Goal: Communication & Community: Answer question/provide support

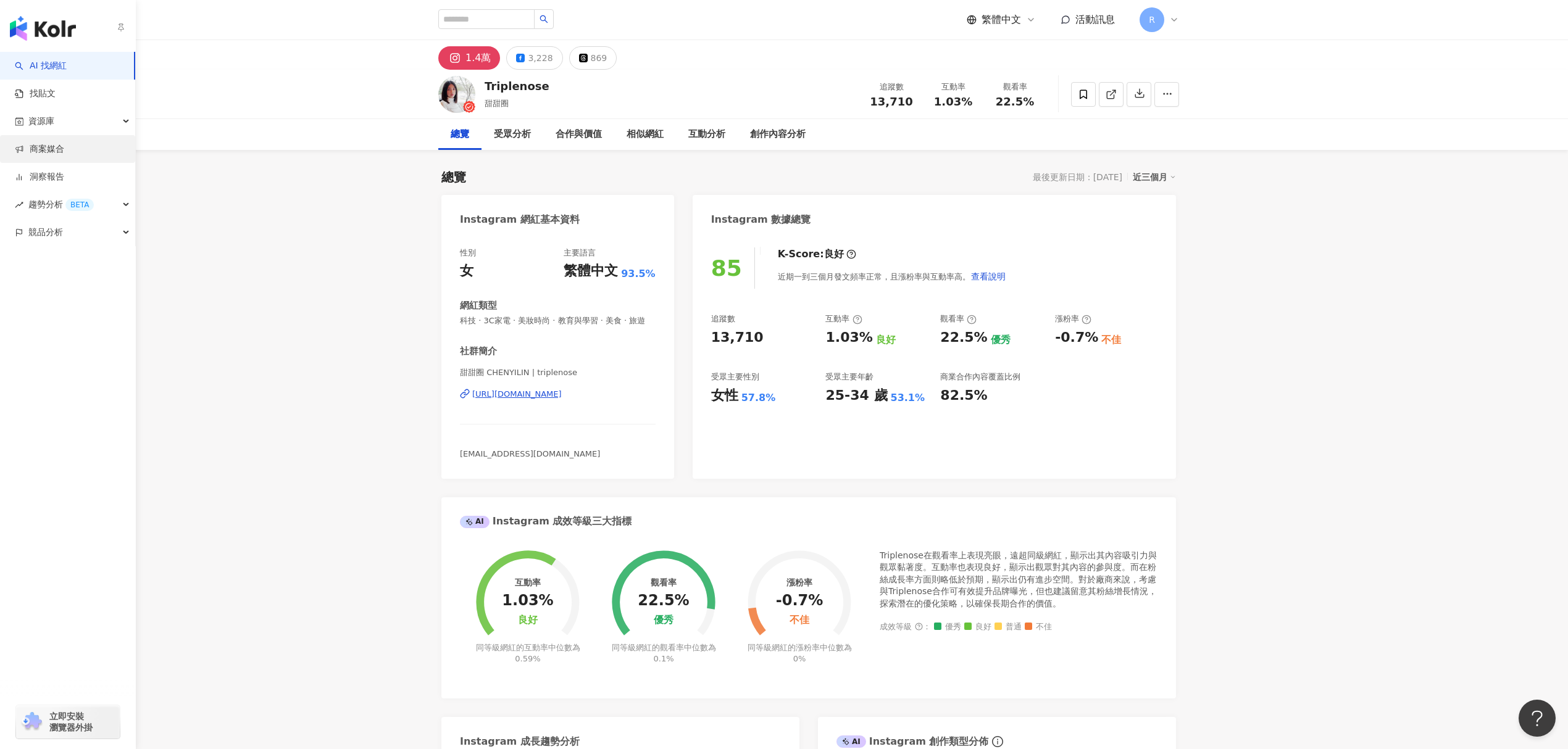
click at [23, 143] on link "商案媒合" at bounding box center [40, 149] width 49 height 13
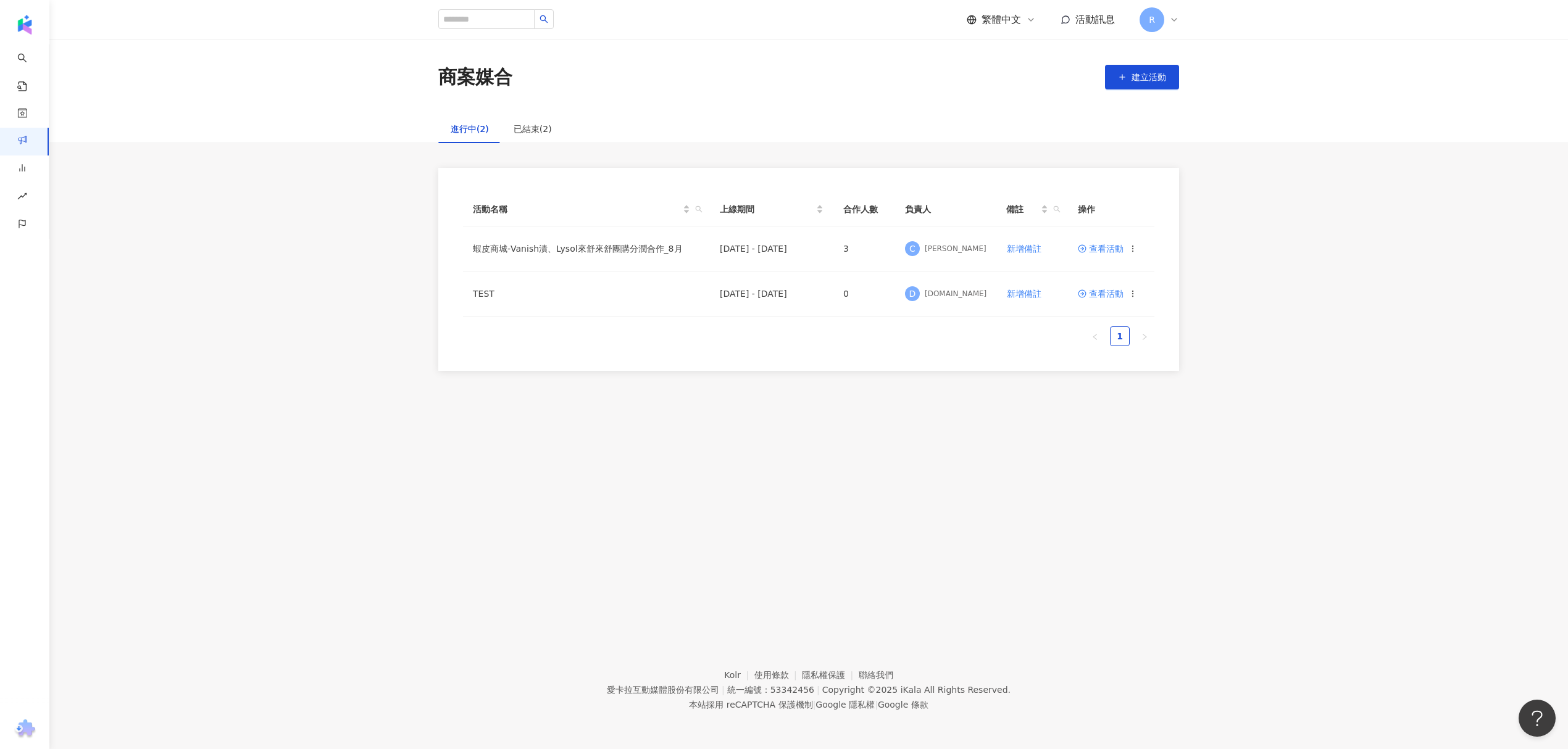
click at [1099, 14] on span "活動訊息" at bounding box center [1095, 19] width 40 height 12
click at [625, 239] on td "蝦皮商城-Vanish漬、Lysol來舒來舒團購分潤合作_8月" at bounding box center [586, 249] width 246 height 45
click at [607, 250] on td "蝦皮商城-Vanish漬、Lysol來舒來舒團購分潤合作_8月" at bounding box center [586, 249] width 246 height 45
click at [1101, 244] on span "查看活動" at bounding box center [1100, 248] width 45 height 9
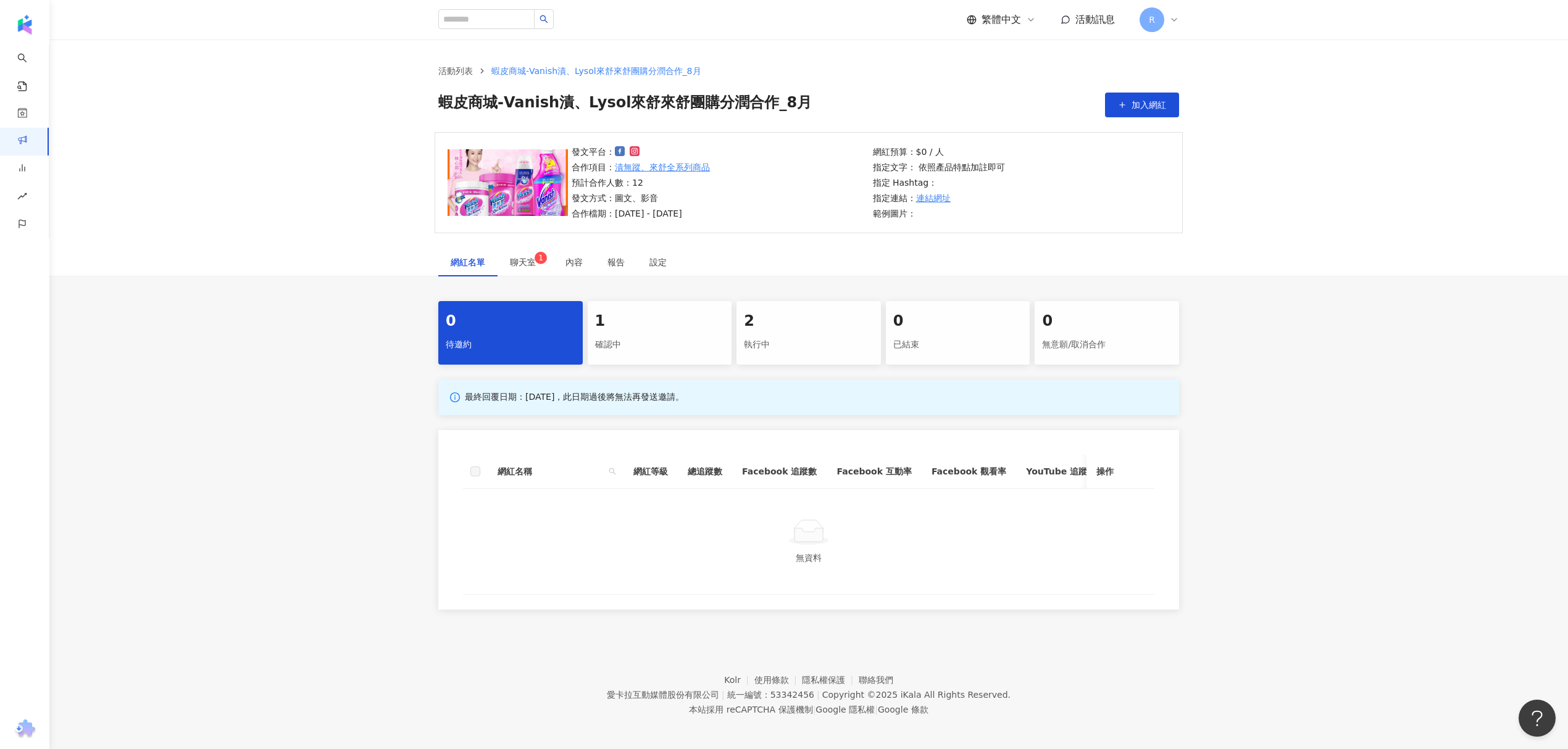
click at [796, 324] on div "2" at bounding box center [808, 321] width 130 height 21
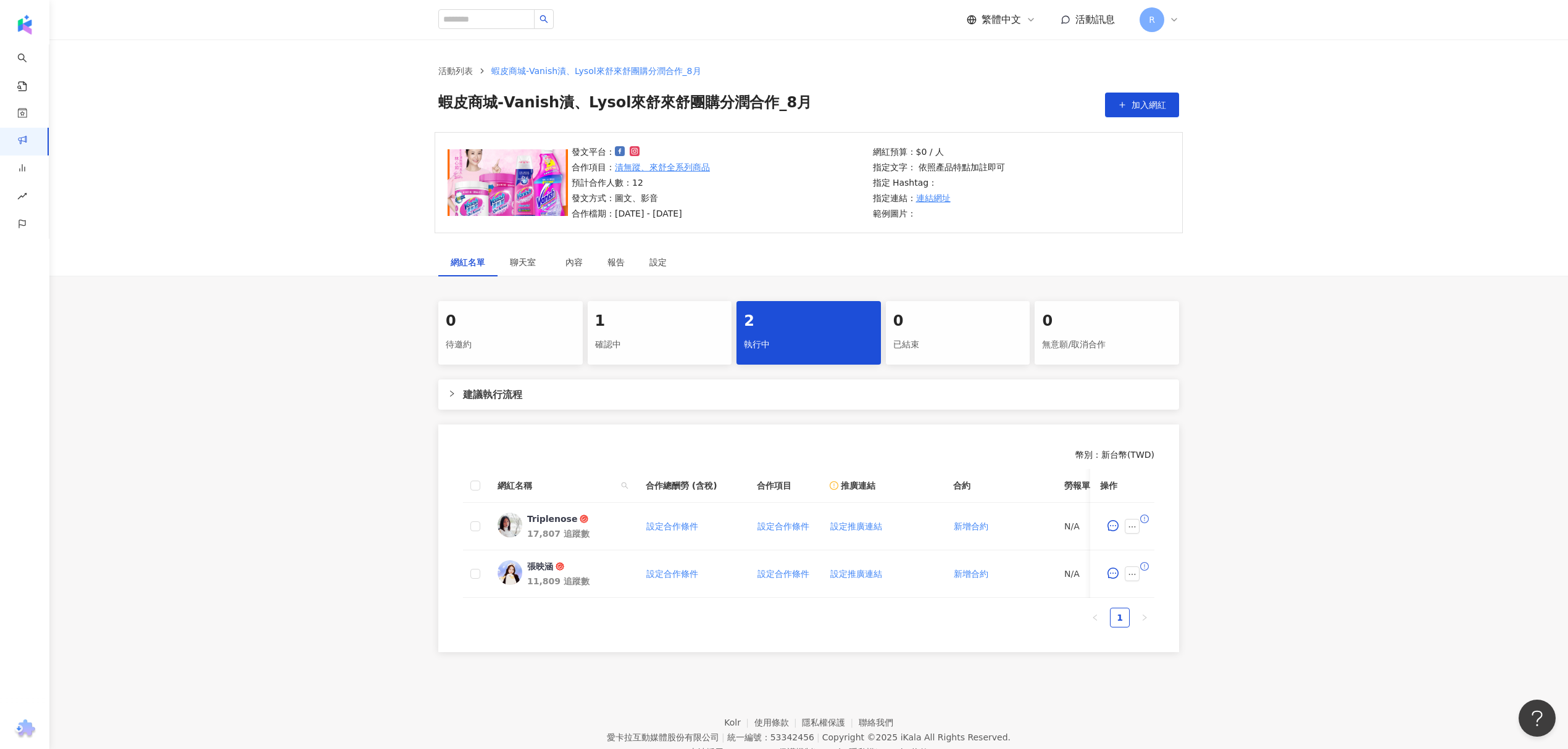
drag, startPoint x: 1191, startPoint y: 514, endPoint x: 1149, endPoint y: 517, distance: 42.1
click at [1191, 514] on div "0 待邀約 1 確認中 2 執行中 0 已結束 0 無意願/取消合作 建議執行流程 幣別 ： 新台幣 ( TWD ) 網紅名稱 合作總酬勞 (含稅) 合作項目…" at bounding box center [809, 477] width 790 height 351
click at [1143, 518] on icon "exclamation-circle" at bounding box center [1144, 518] width 9 height 9
click at [687, 346] on div "確認中" at bounding box center [659, 345] width 130 height 21
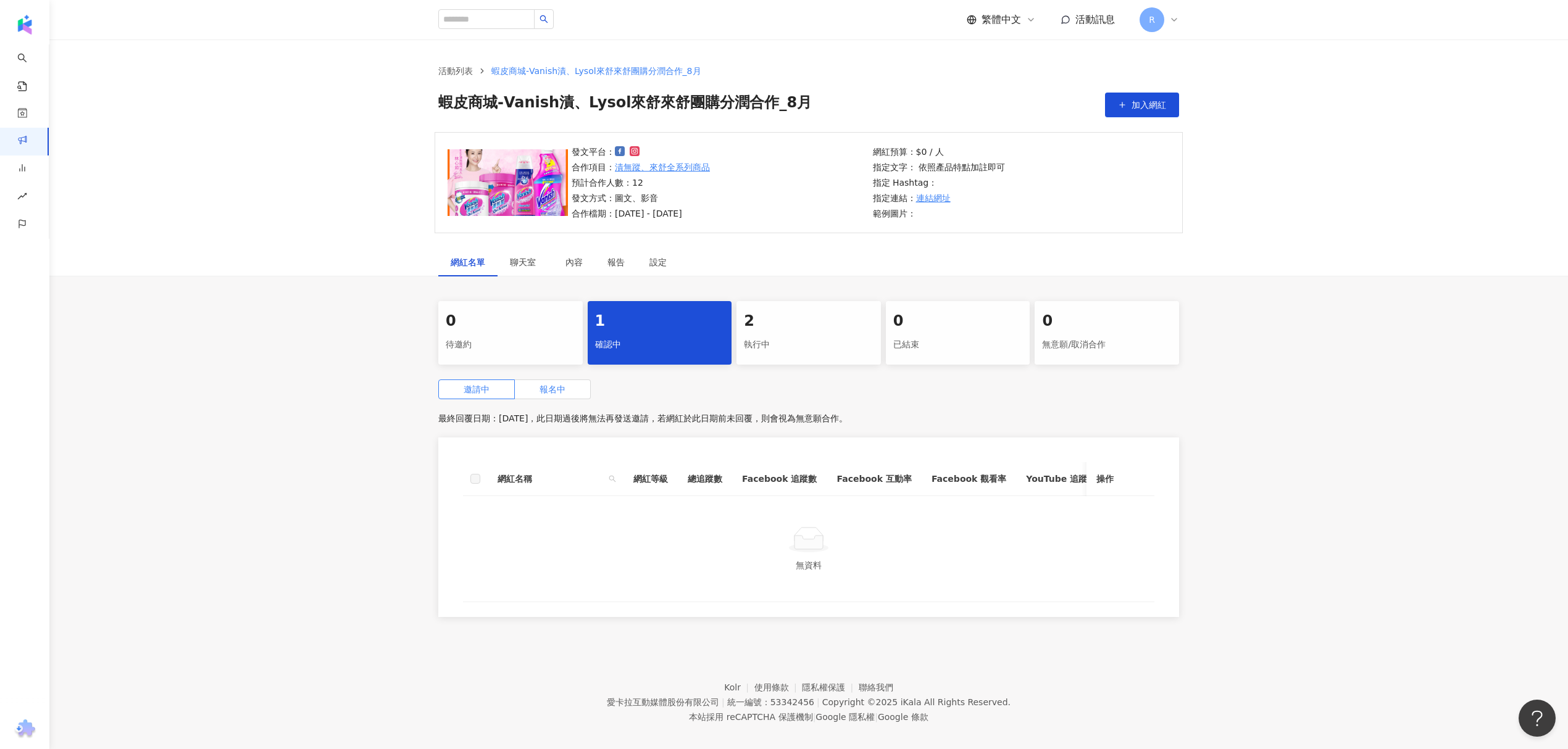
click at [569, 387] on label "報名中" at bounding box center [552, 389] width 76 height 20
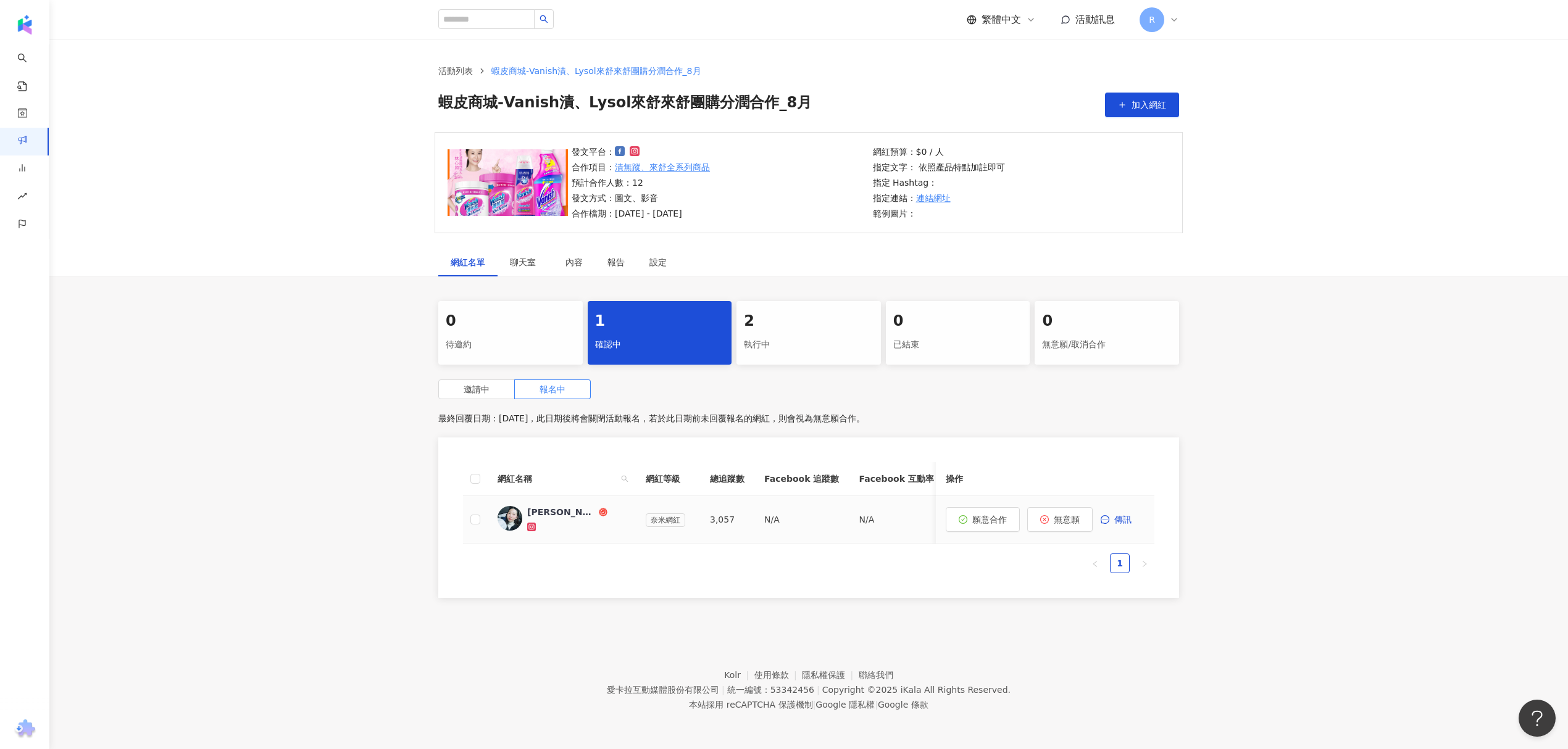
click at [545, 512] on div "Jocelyn" at bounding box center [561, 512] width 69 height 13
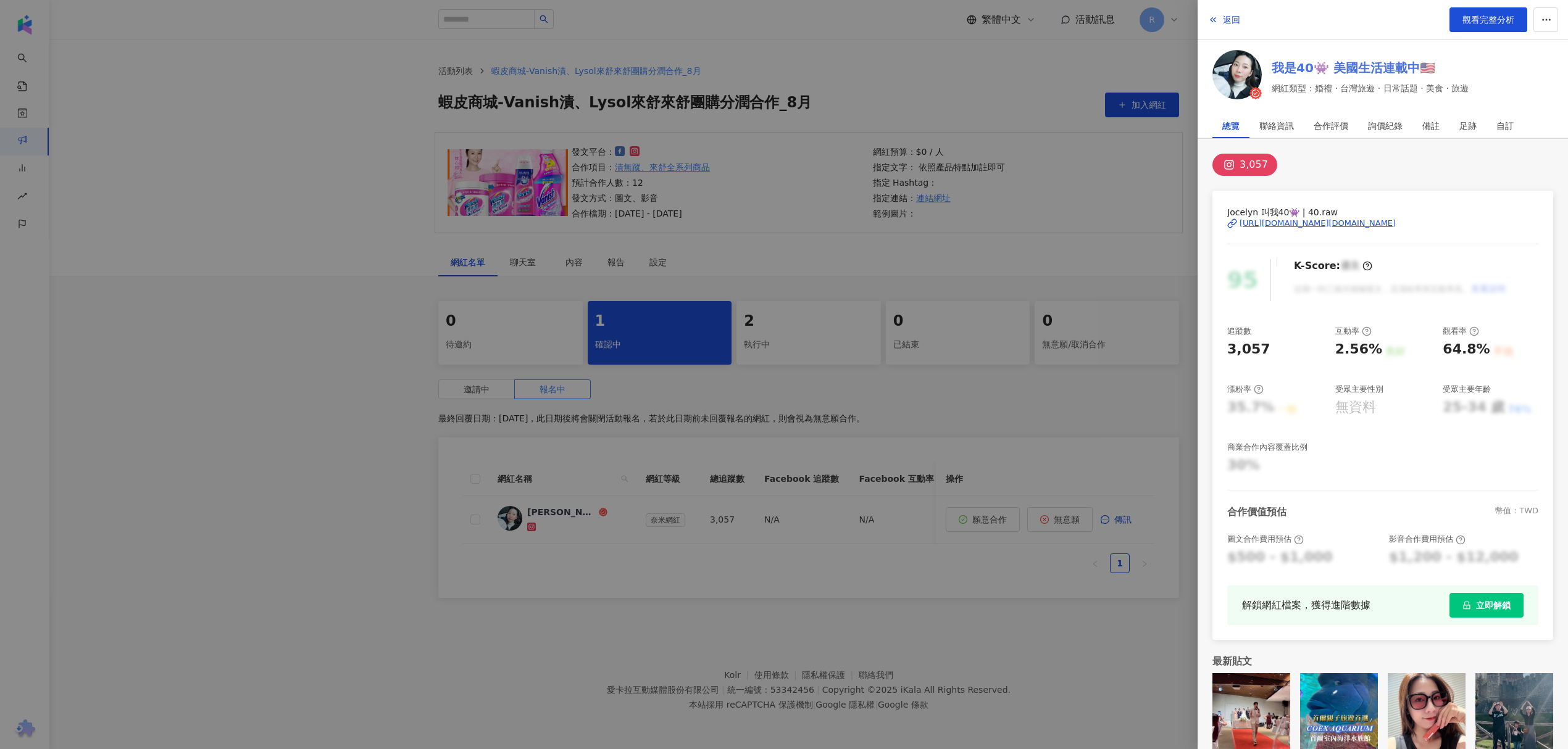
click at [1358, 67] on link "我是40👾 美國生活連載中🇺🇸" at bounding box center [1370, 68] width 197 height 17
click at [1216, 10] on button "返回" at bounding box center [1224, 19] width 33 height 25
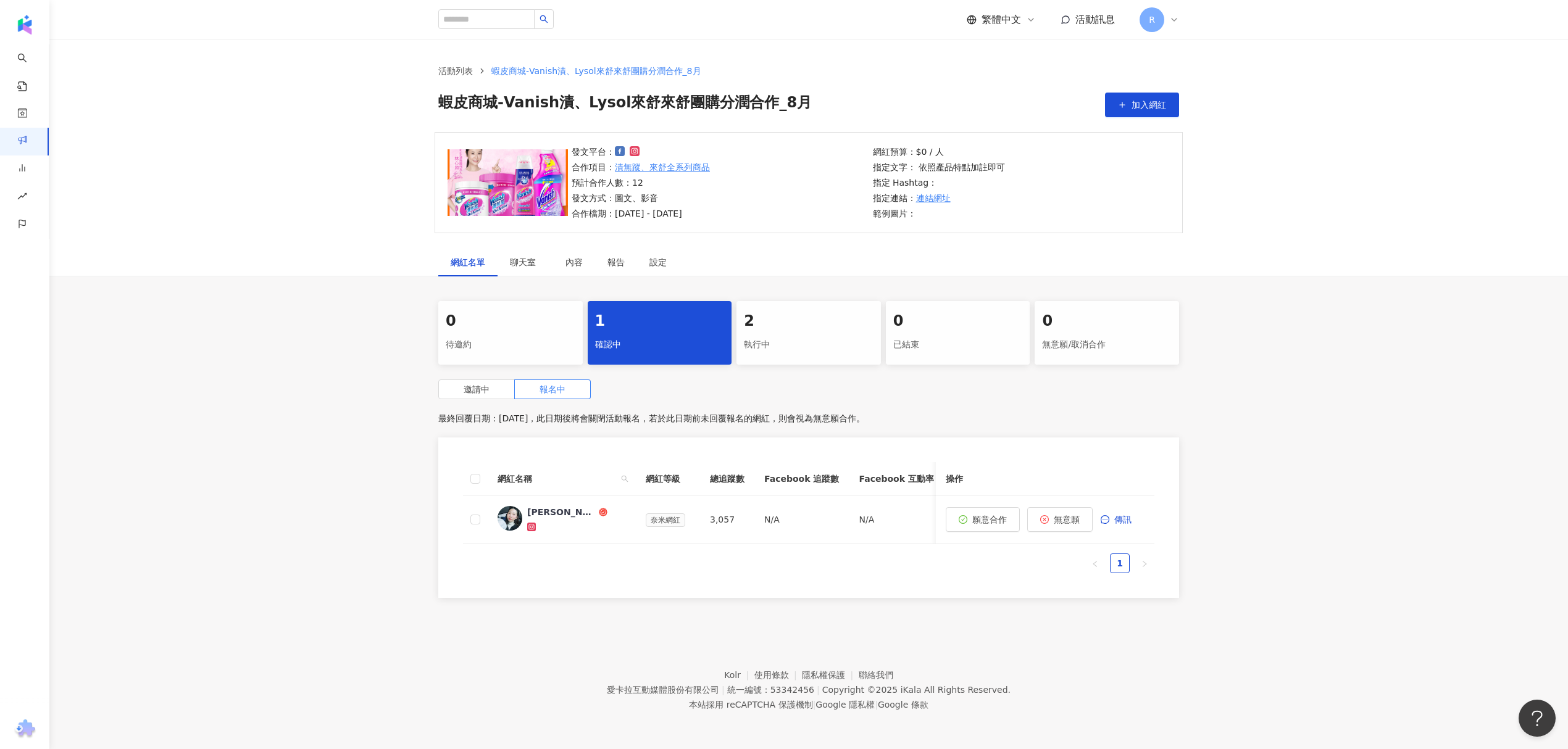
click at [791, 340] on div "執行中" at bounding box center [808, 345] width 130 height 21
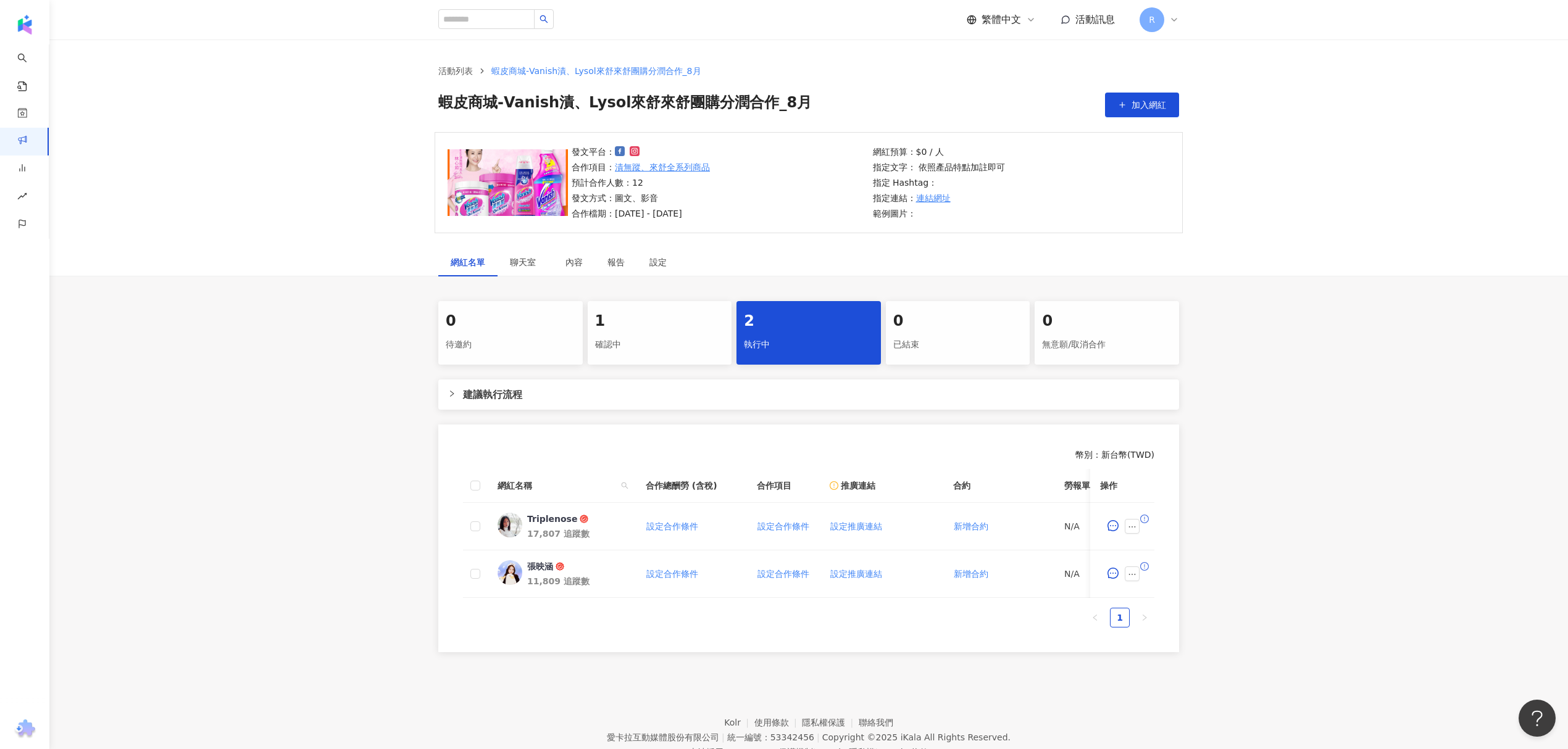
click at [635, 329] on div "1" at bounding box center [659, 321] width 130 height 21
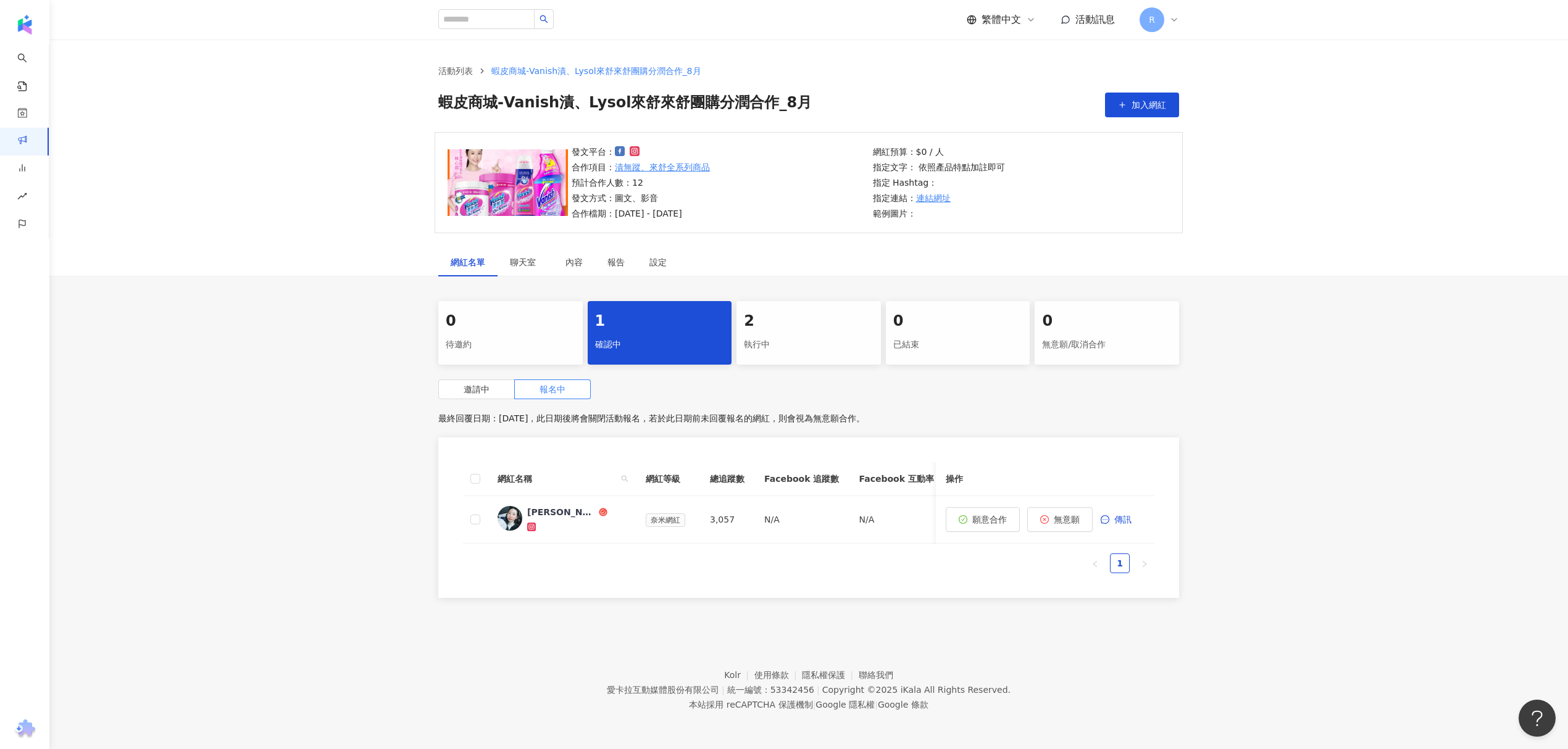
click at [1096, 26] on span "活動訊息" at bounding box center [1095, 19] width 40 height 14
click at [1306, 472] on div "0 待邀約 1 確認中 2 執行中 0 已結束 0 無意願/取消合作 邀請中 報名中 最終回覆日期：2025/9/30，此日期後將會關閉活動報名，若於此日期前…" at bounding box center [808, 453] width 1518 height 305
click at [1121, 520] on span "傳訊" at bounding box center [1123, 519] width 17 height 10
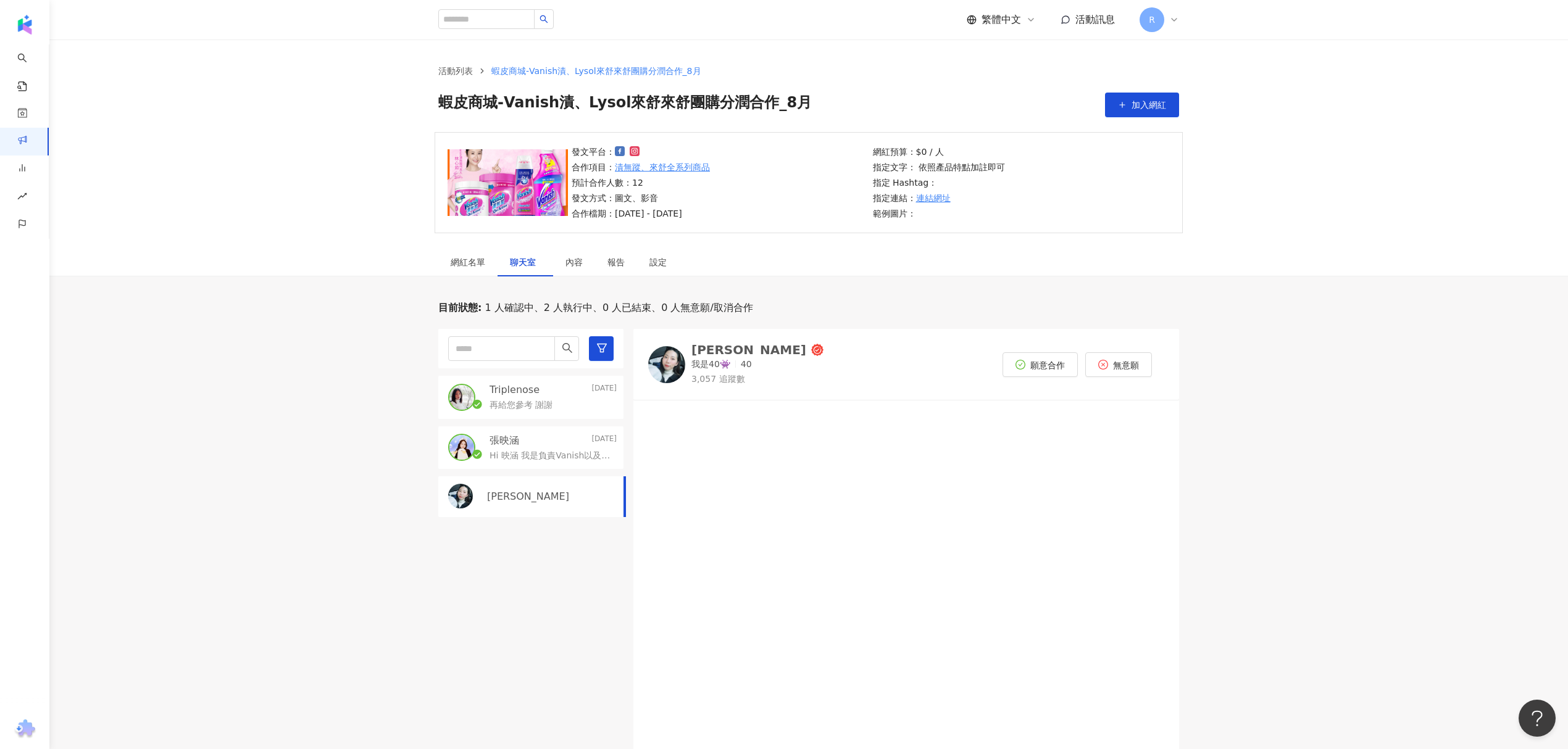
click at [445, 448] on div "張映涵 Yesterday Hi 映涵 我是負責Vanish以及Lysol的窗口Charlie 這次想開團合作的商品主要會是漬無蹤去漬凝膠以及來舒的抗菌噴霧 …" at bounding box center [530, 448] width 185 height 43
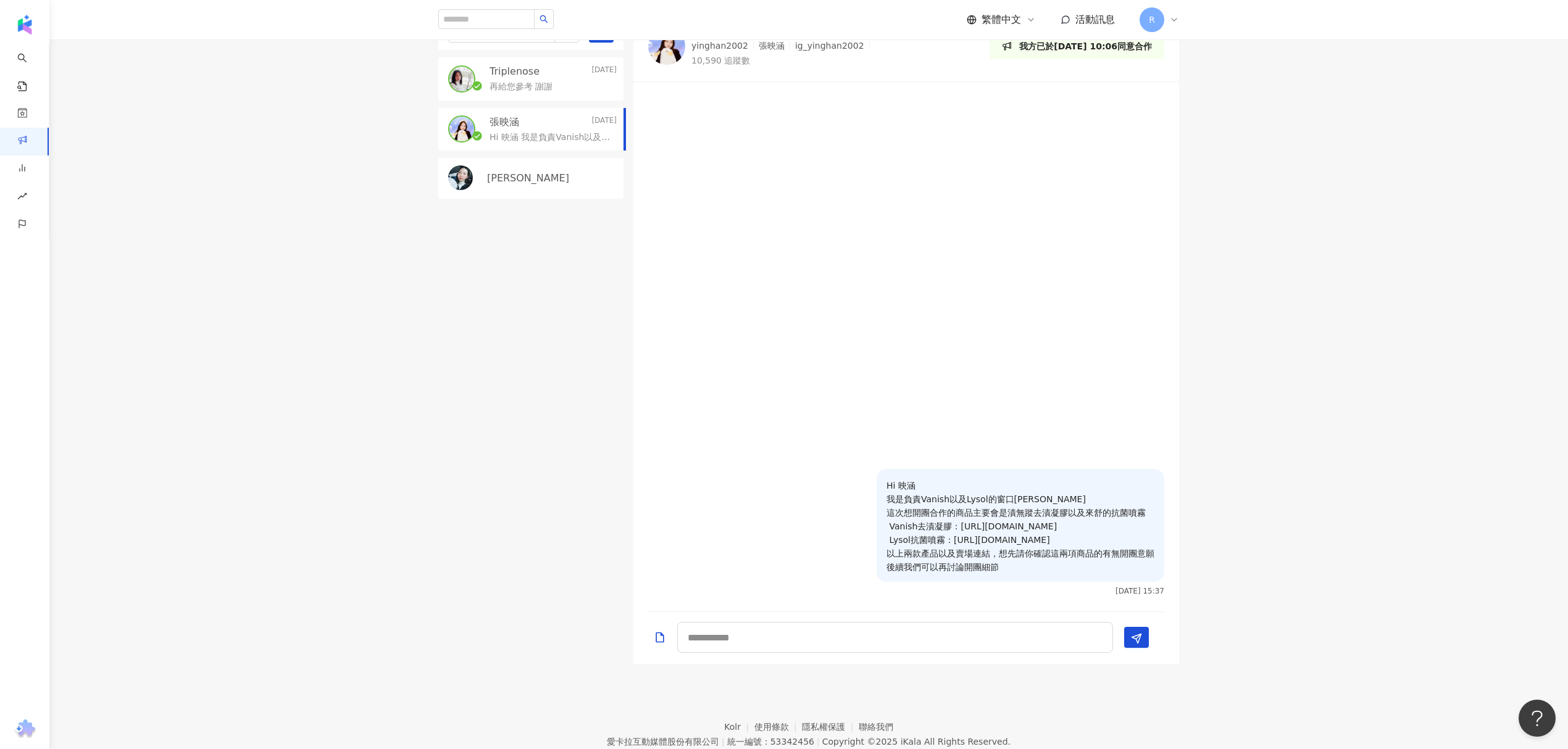
scroll to position [371, 0]
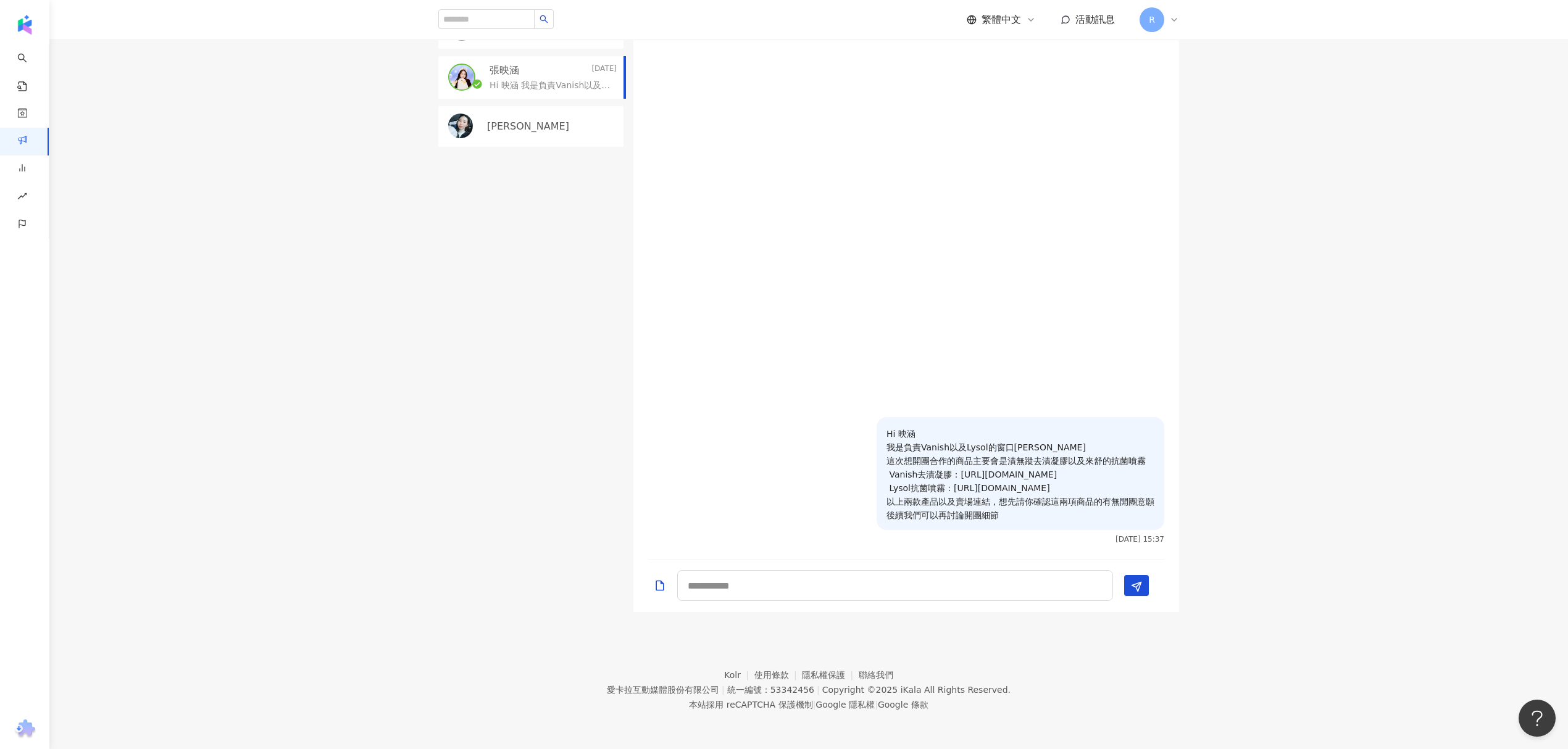
drag, startPoint x: 1027, startPoint y: 511, endPoint x: 1003, endPoint y: 506, distance: 24.5
click at [1003, 506] on p "Hi 映涵 我是負責Vanish以及Lysol的窗口Charlie 這次想開團合作的商品主要會是漬無蹤去漬凝膠以及來舒的抗菌噴霧 Vanish去漬凝膠：htt…" at bounding box center [1020, 475] width 268 height 95
click at [541, 139] on div "Jocelyn" at bounding box center [530, 126] width 185 height 41
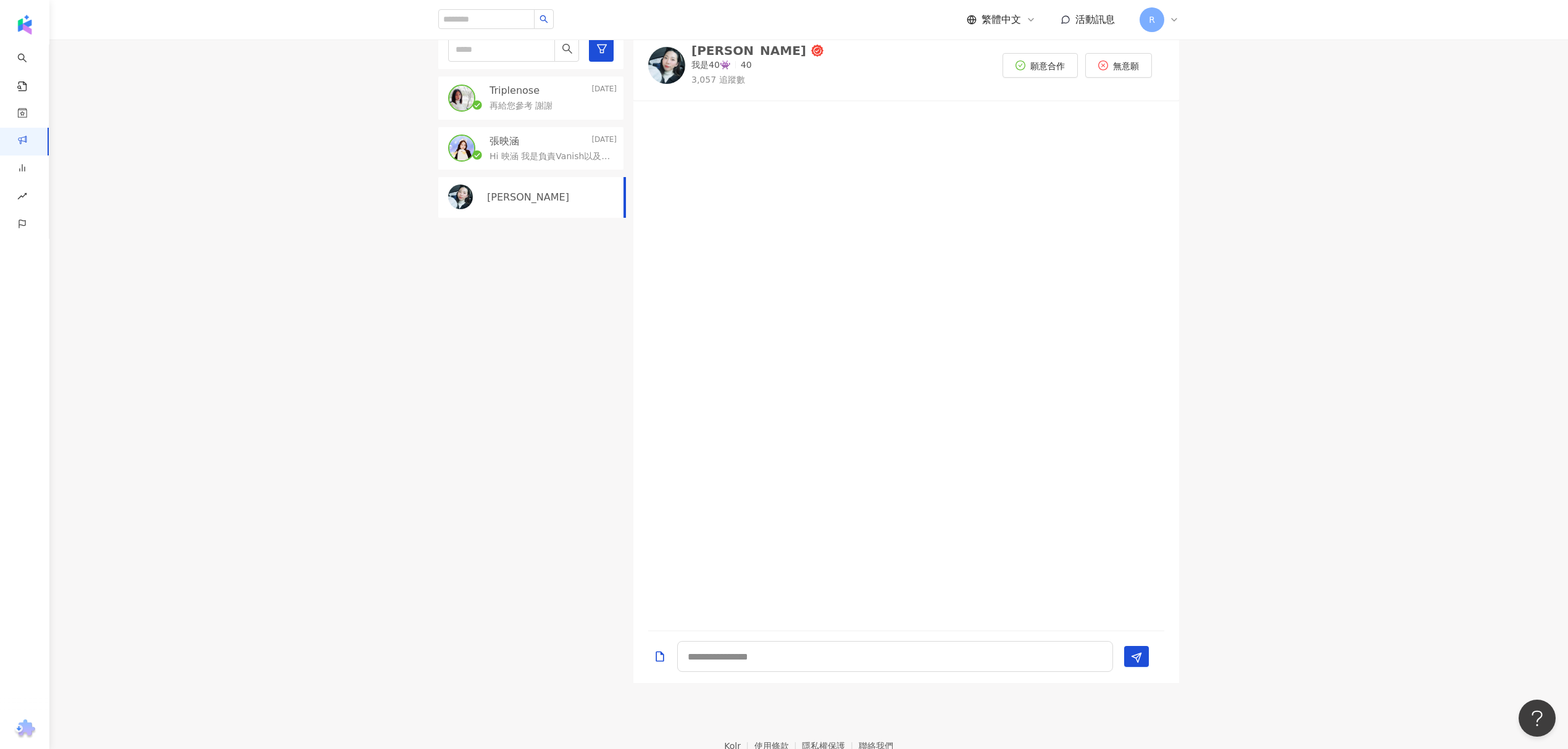
scroll to position [206, 0]
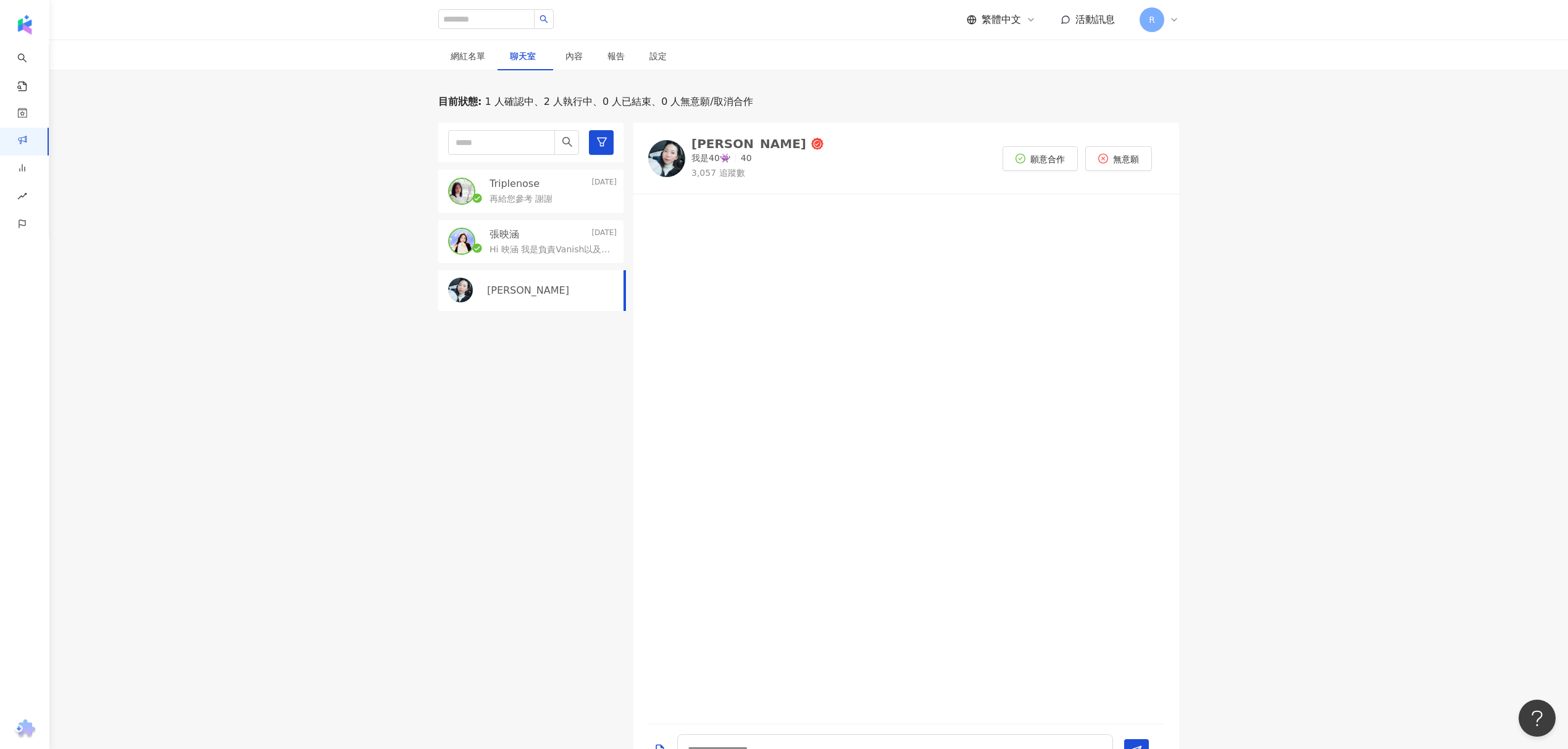
click at [525, 192] on div "再給您參考 謝謝" at bounding box center [553, 198] width 127 height 15
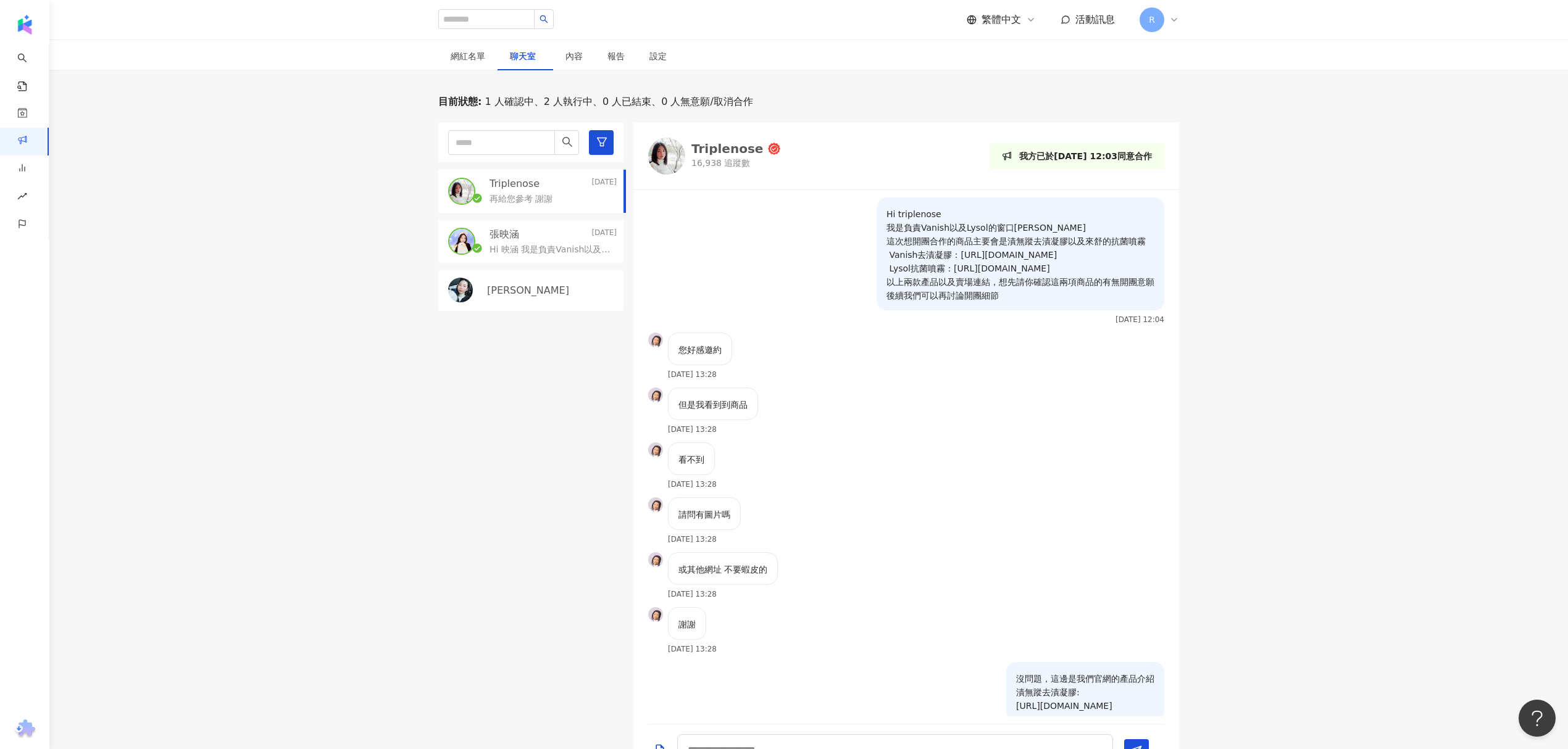
drag, startPoint x: 998, startPoint y: 300, endPoint x: 844, endPoint y: 211, distance: 177.9
click at [844, 211] on div "Hi triplenose 我是負責Vanish以及Lysol的窗口Charlie 這次想開團合作的商品主要會是漬無蹤去漬凝膠以及來舒的抗菌噴霧 Vanish…" at bounding box center [906, 265] width 545 height 135
copy p "Hi triplenose 我是負責Vanish以及Lysol的窗口Charlie 這次想開團合作的商品主要會是漬無蹤去漬凝膠以及來舒的抗菌噴霧 Vanish…"
click at [516, 291] on p "Jocelyn" at bounding box center [527, 290] width 82 height 14
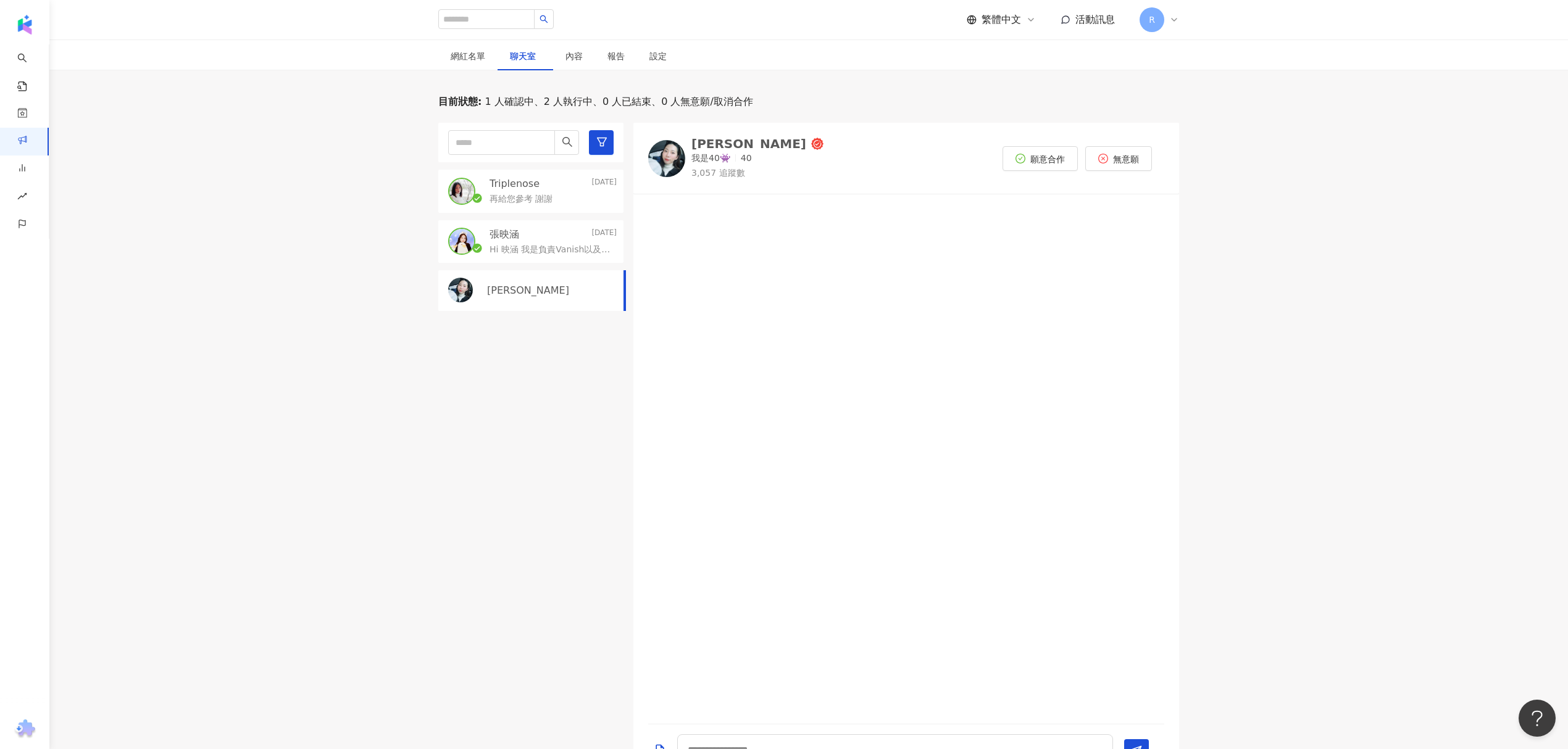
click at [536, 200] on p "再給您參考 謝謝" at bounding box center [521, 200] width 63 height 13
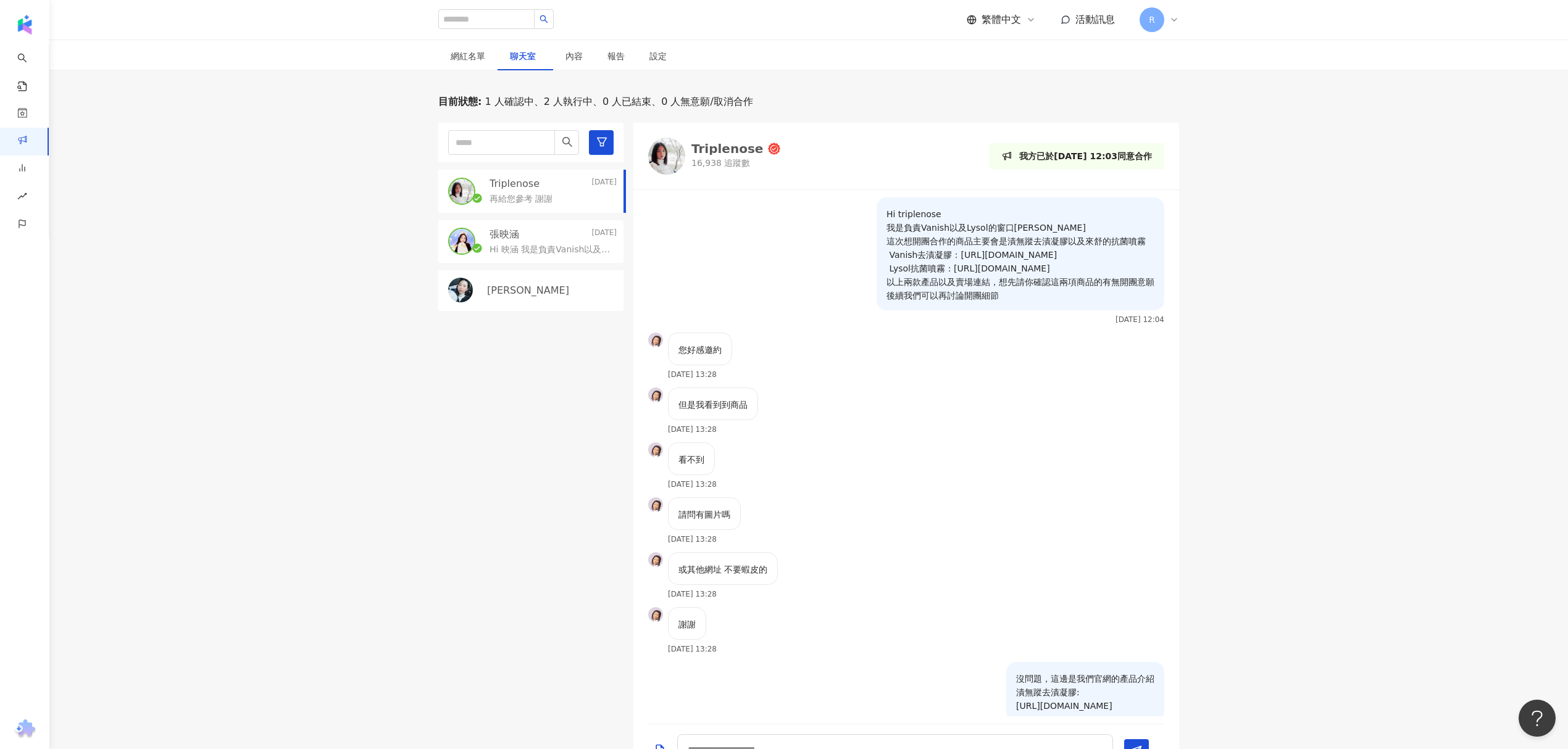
scroll to position [177, 0]
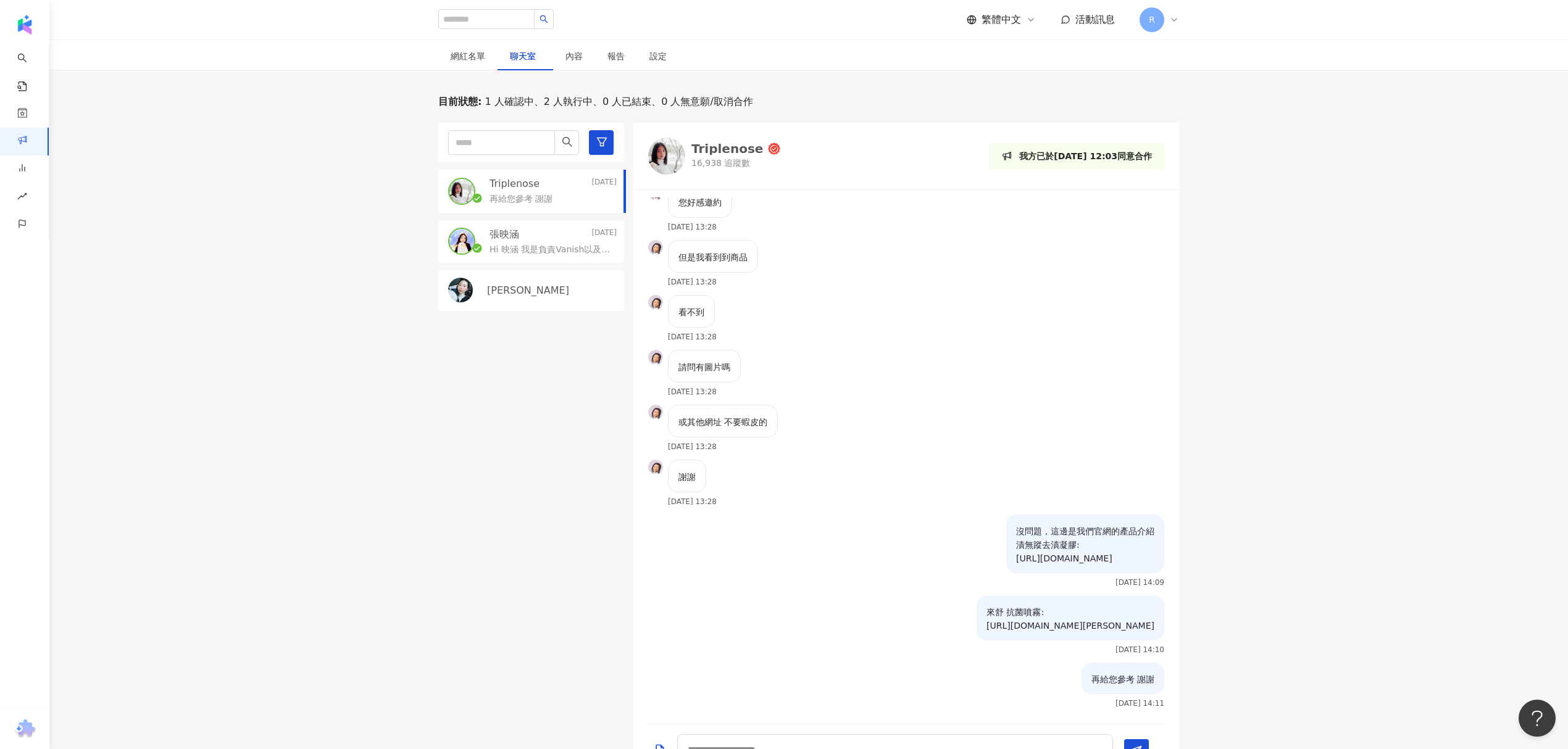
click at [519, 290] on p "Jocelyn" at bounding box center [527, 290] width 82 height 14
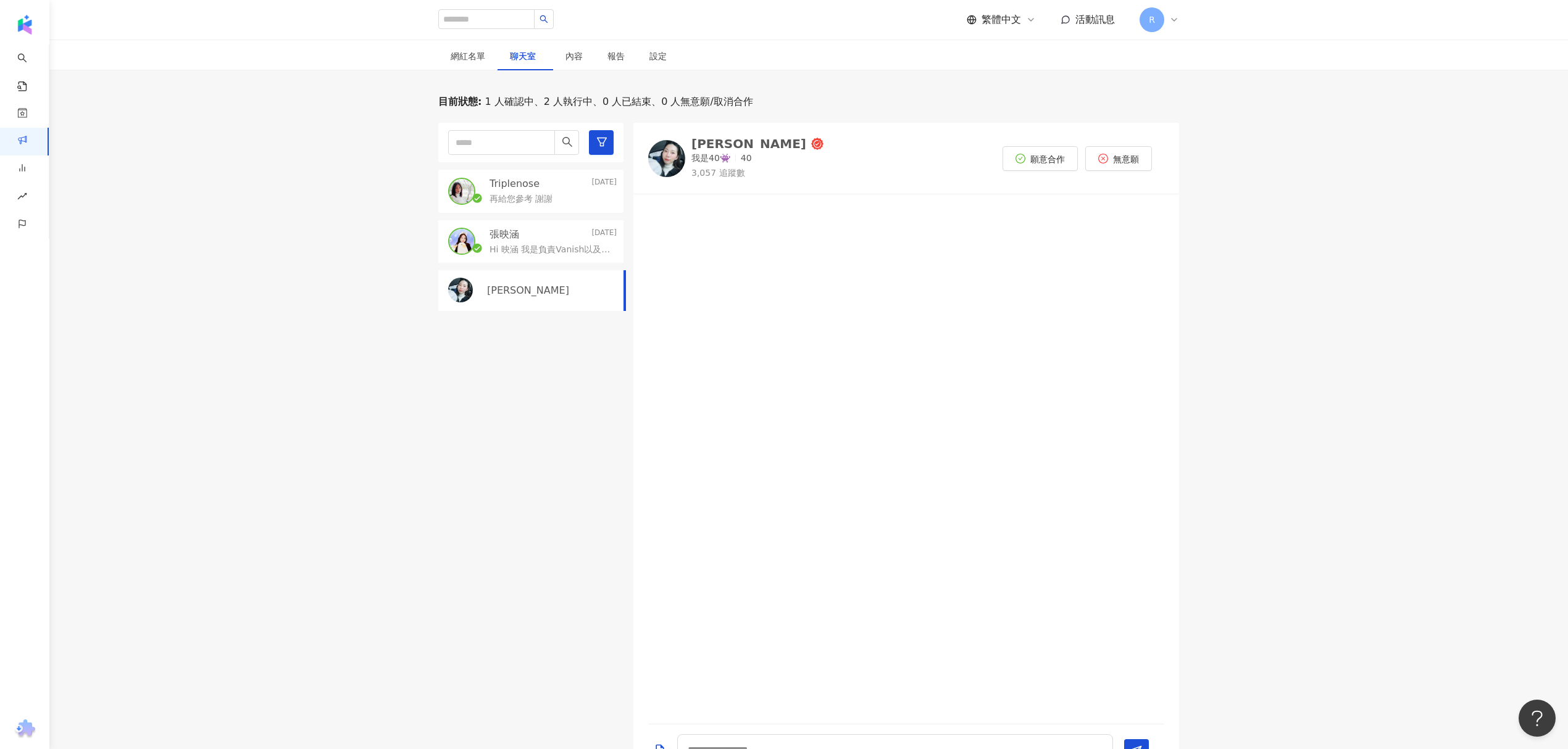
click at [539, 198] on p "再給您參考 謝謝" at bounding box center [521, 200] width 63 height 13
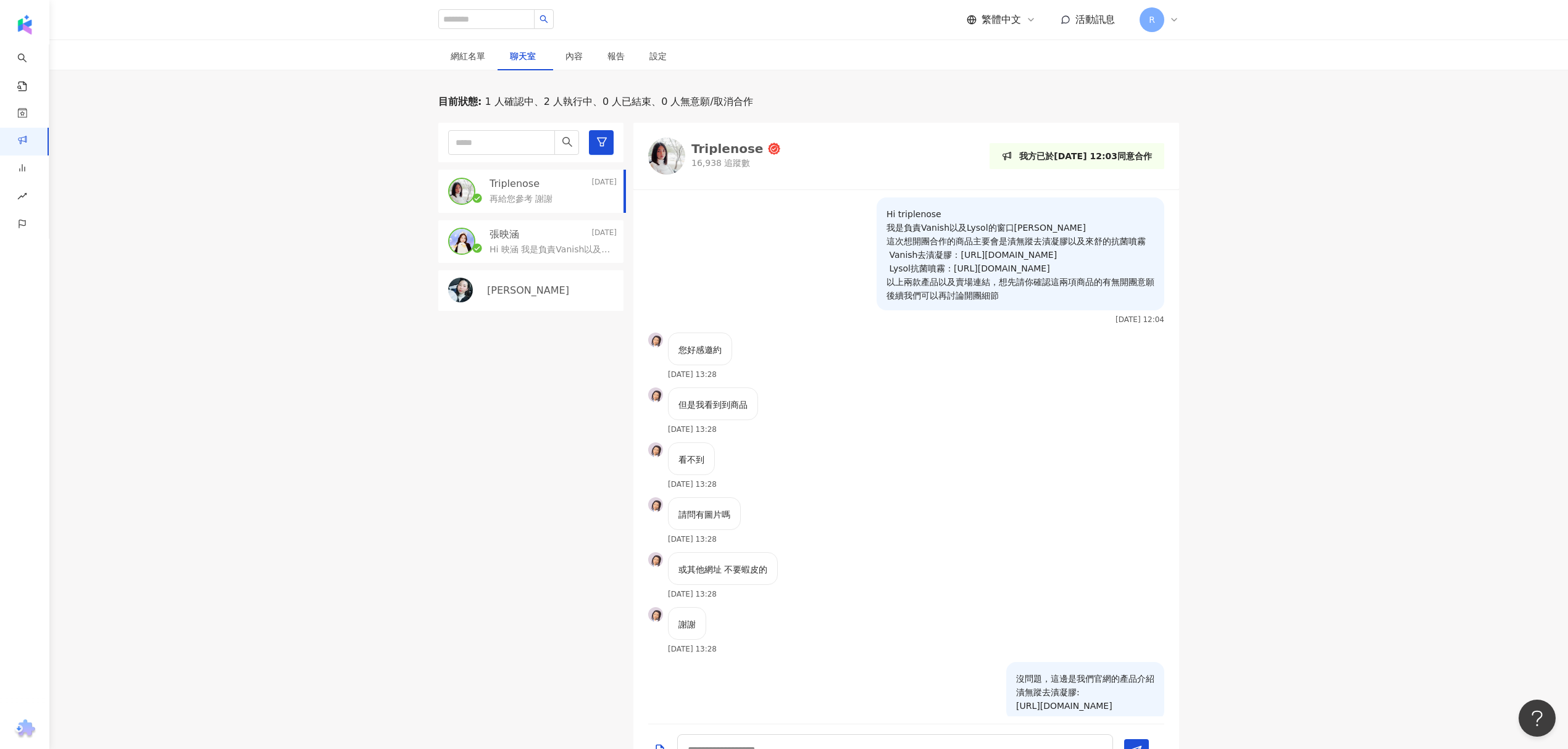
scroll to position [177, 0]
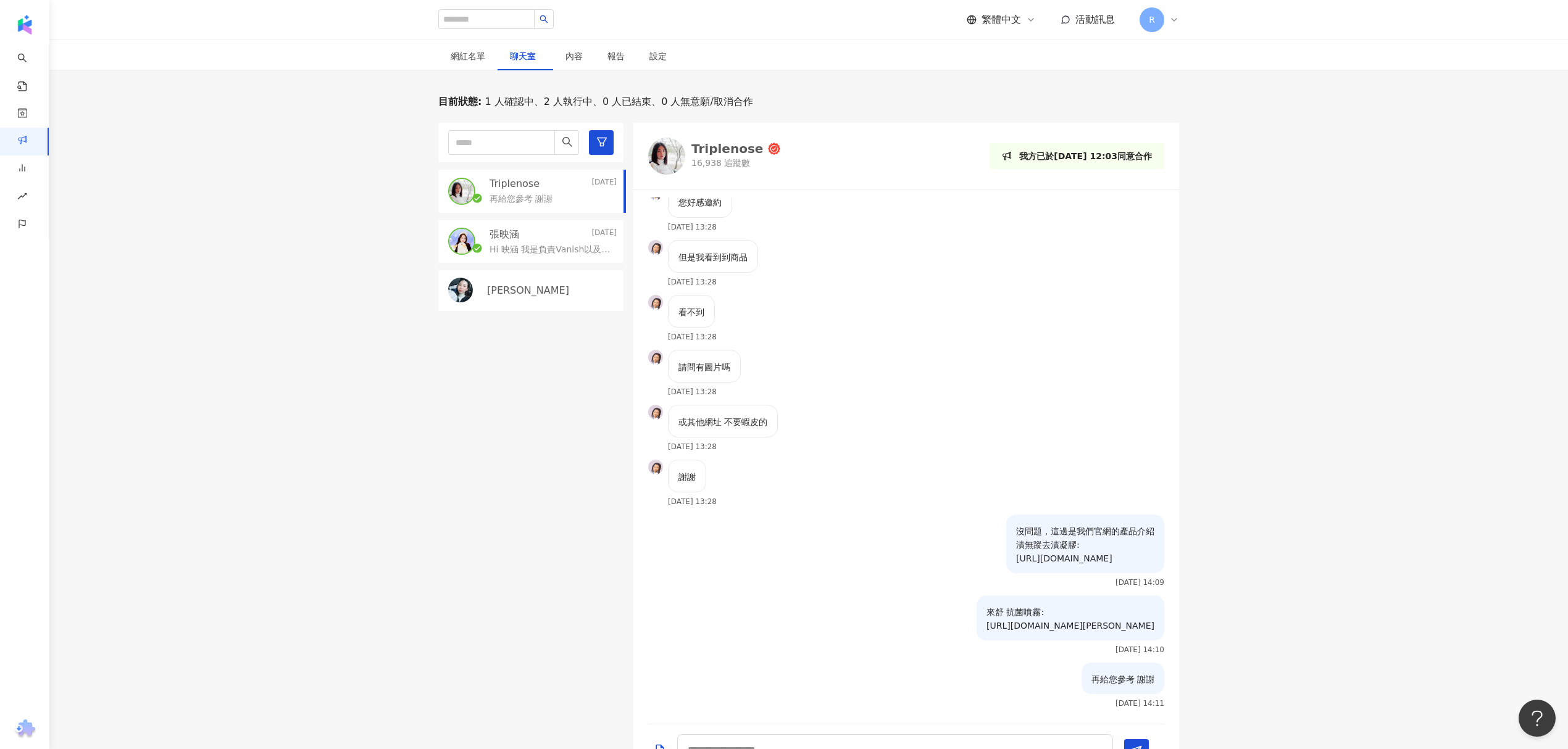
click at [525, 293] on div "Jocelyn" at bounding box center [551, 290] width 130 height 14
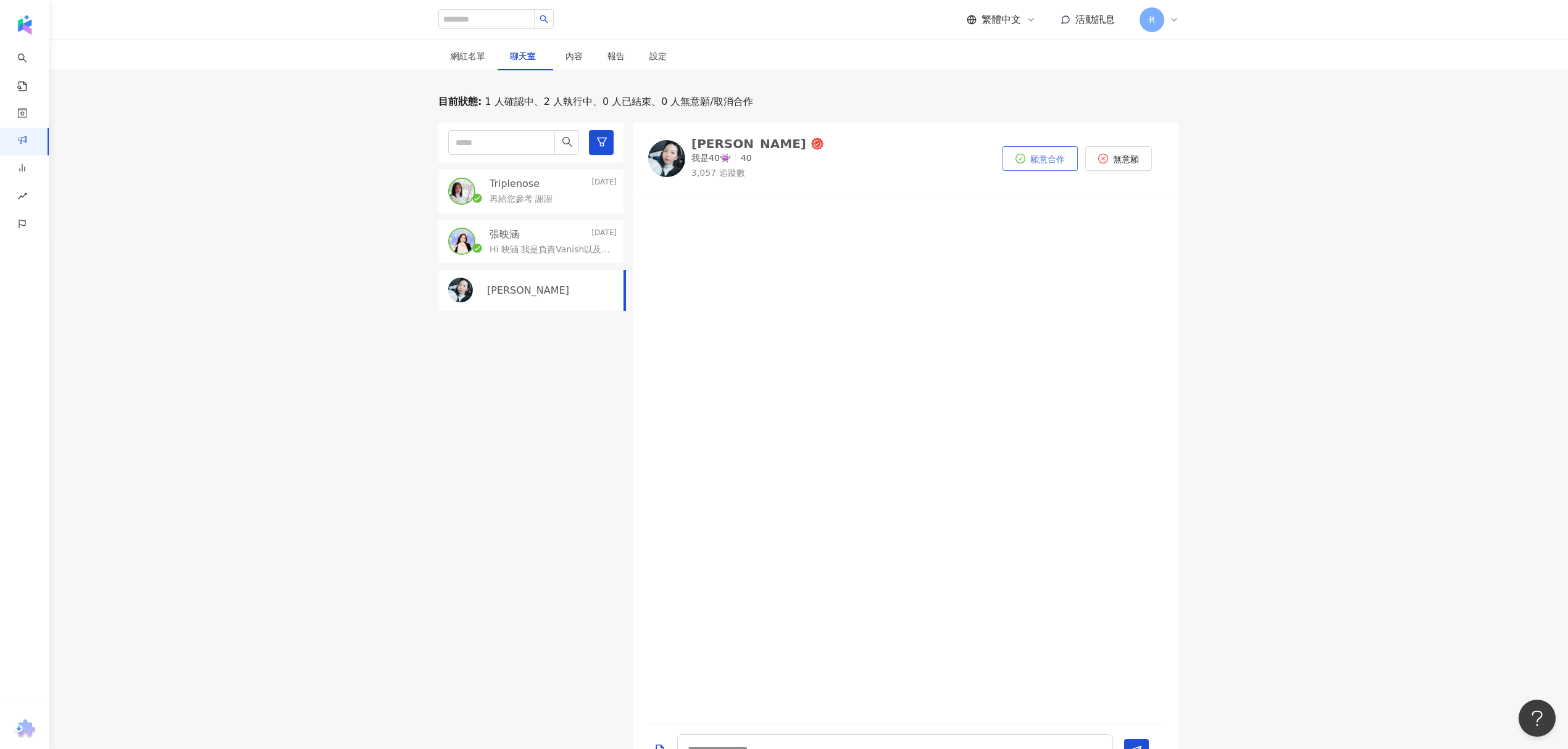
click at [1038, 158] on span "願意合作" at bounding box center [1046, 159] width 34 height 10
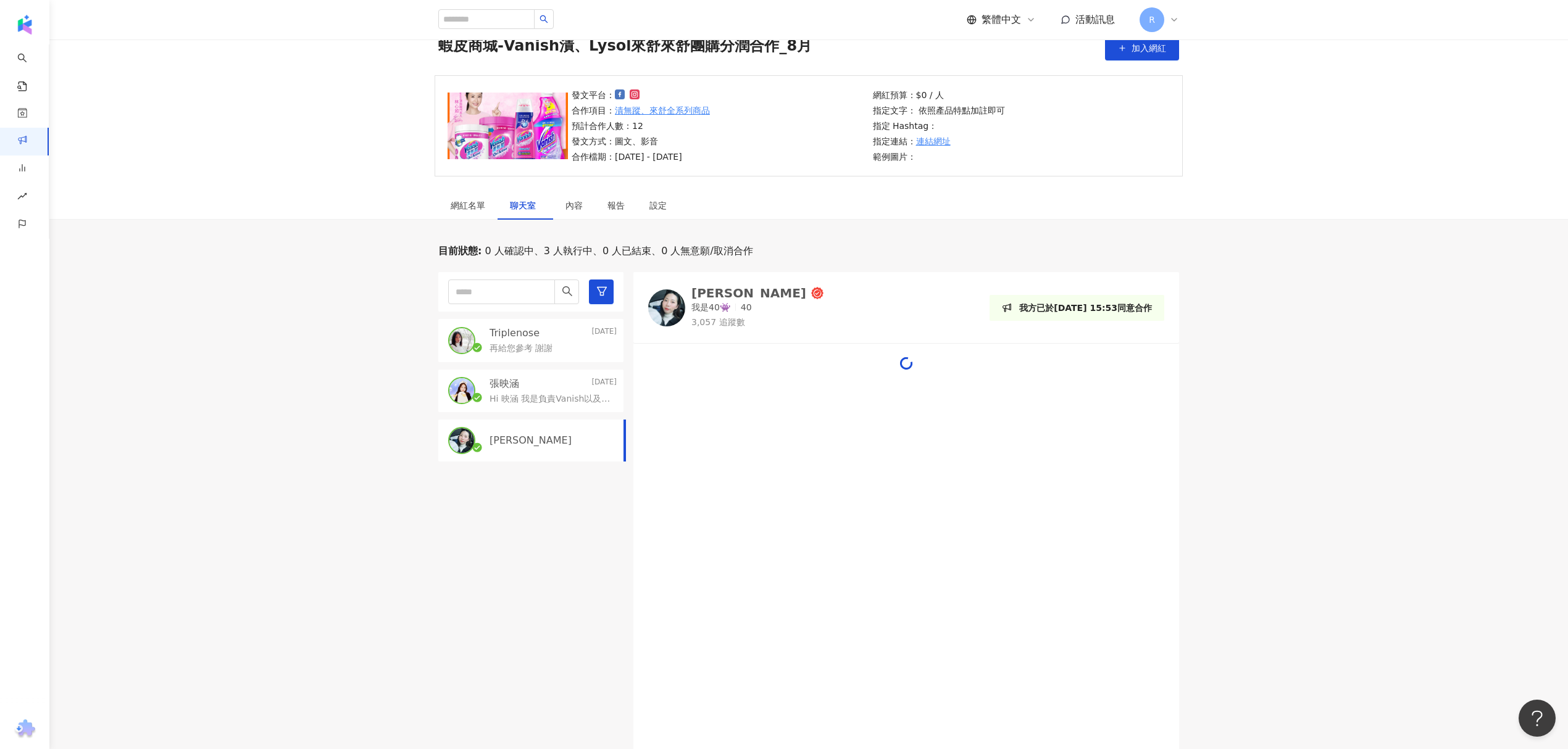
scroll to position [371, 0]
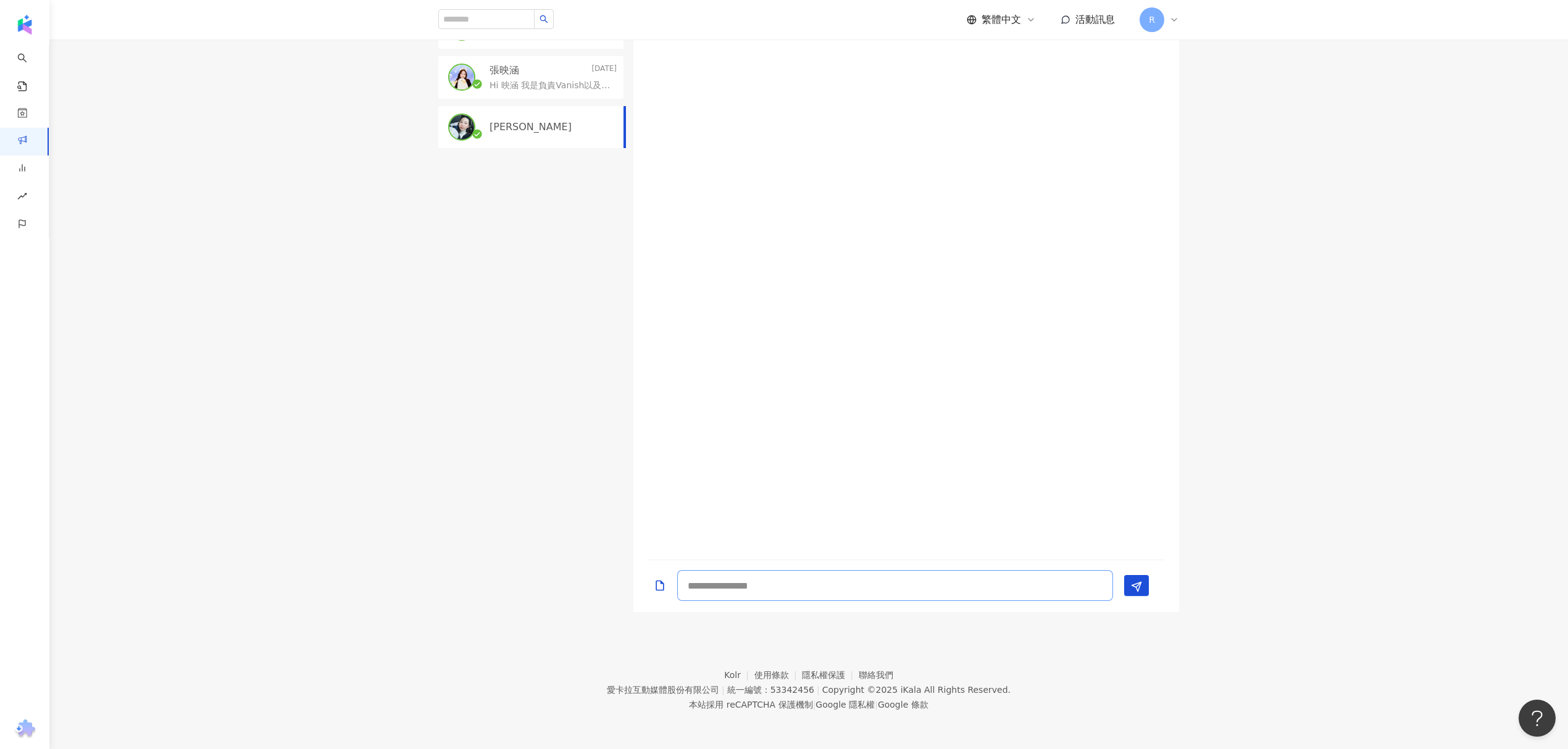
click at [809, 584] on textarea at bounding box center [895, 585] width 436 height 31
paste textarea "**********"
drag, startPoint x: 699, startPoint y: 519, endPoint x: 790, endPoint y: 517, distance: 91.0
click at [790, 517] on textarea "**********" at bounding box center [895, 552] width 436 height 98
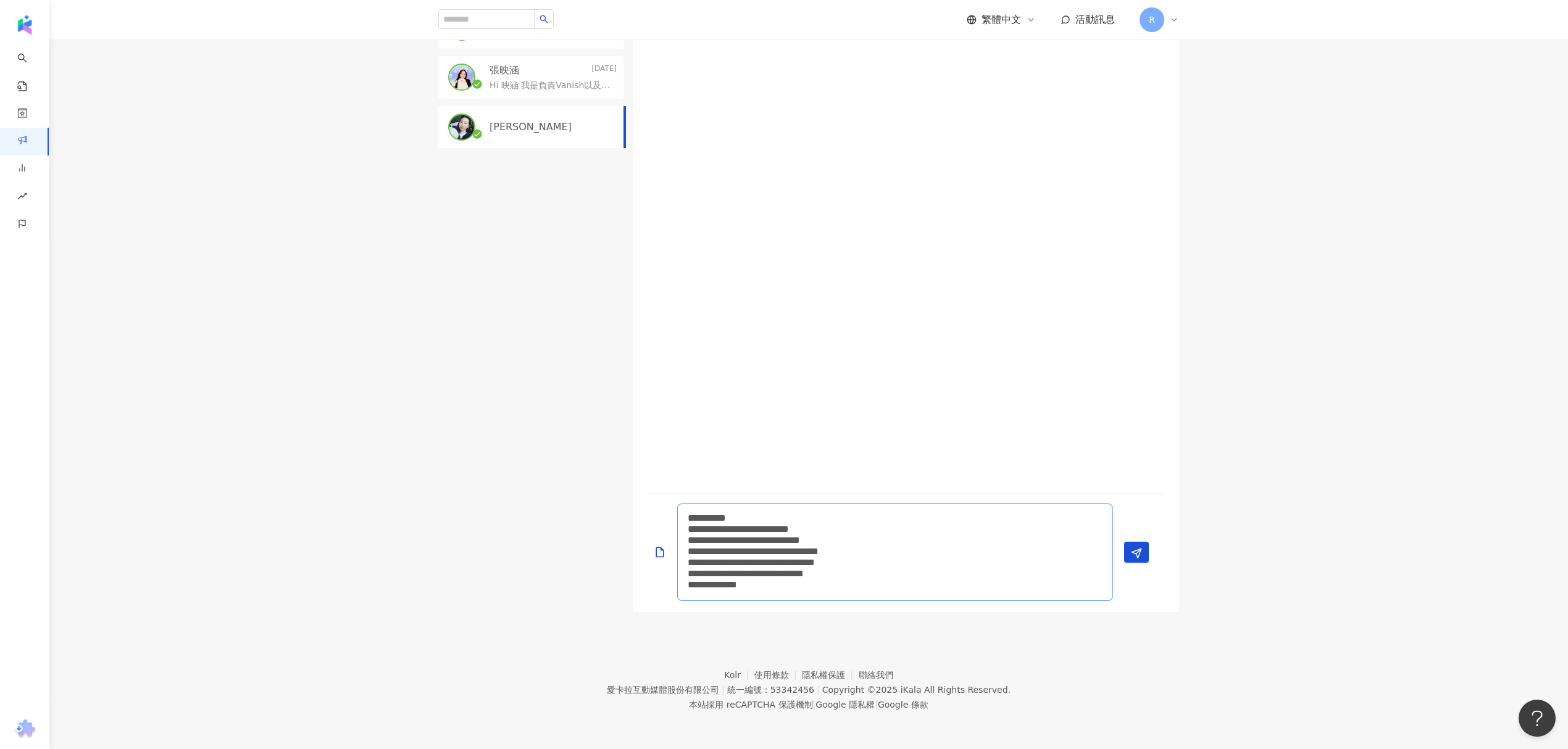
click at [800, 517] on textarea "**********" at bounding box center [895, 552] width 436 height 98
type textarea "**********"
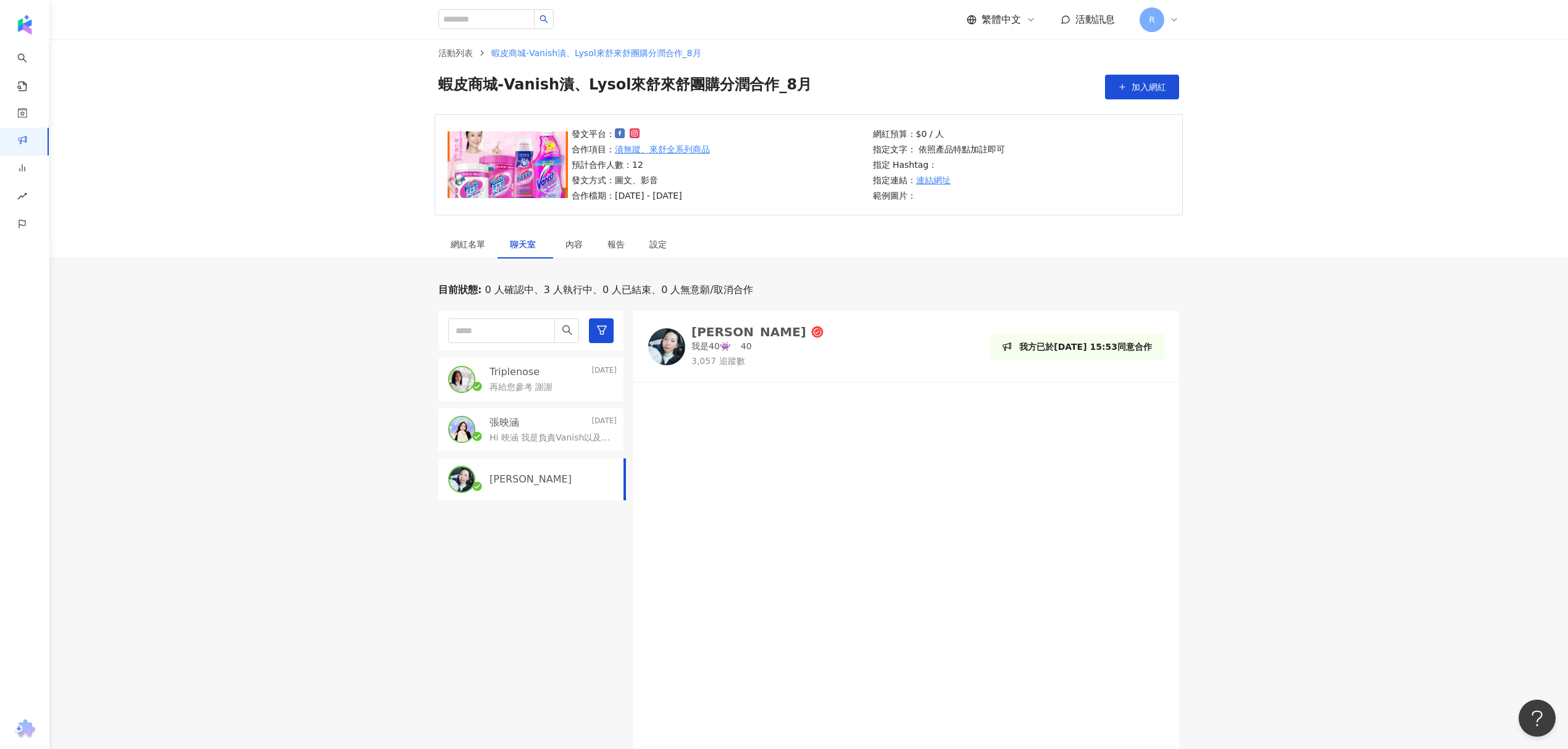
scroll to position [0, 0]
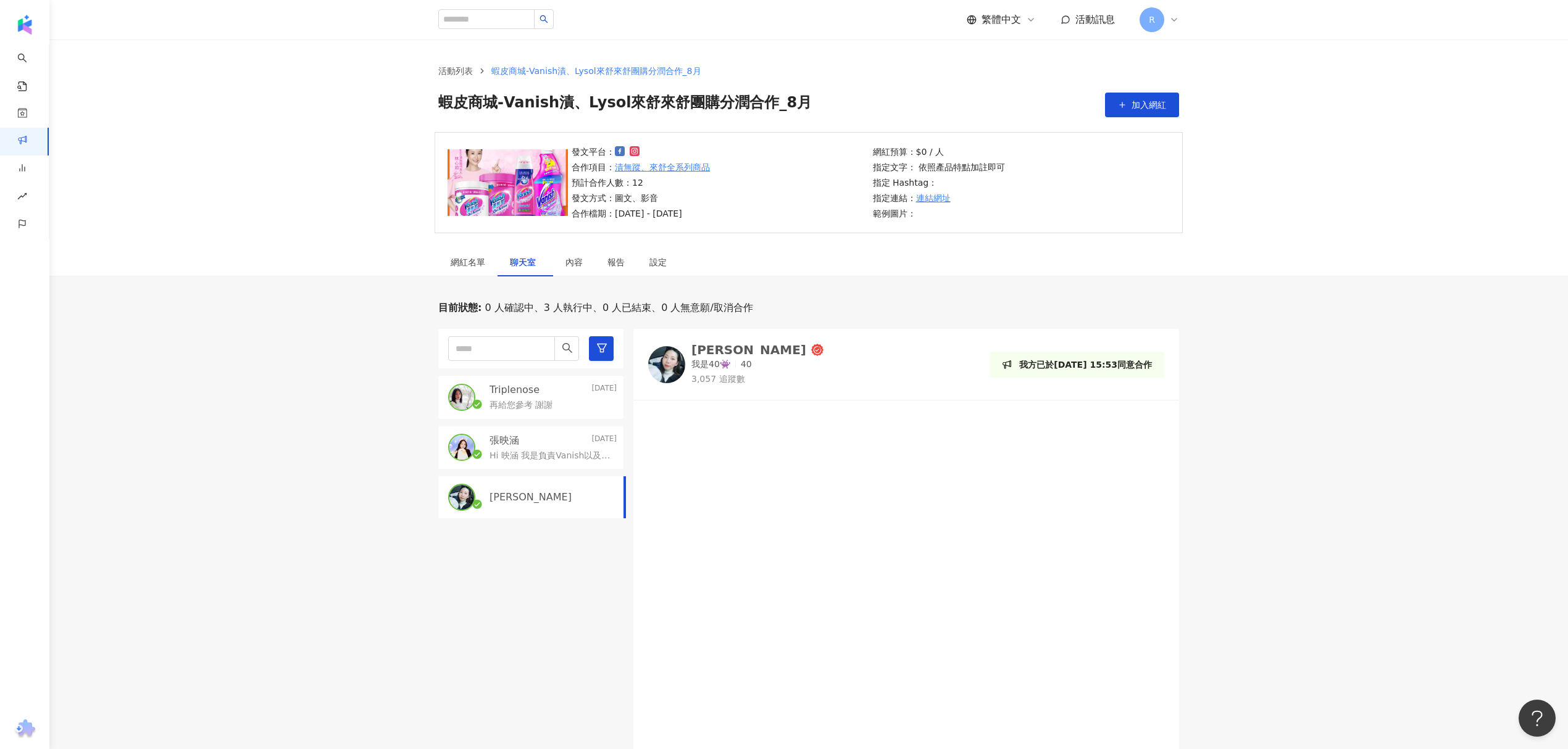
click at [536, 491] on div "Jocelyn" at bounding box center [553, 497] width 127 height 14
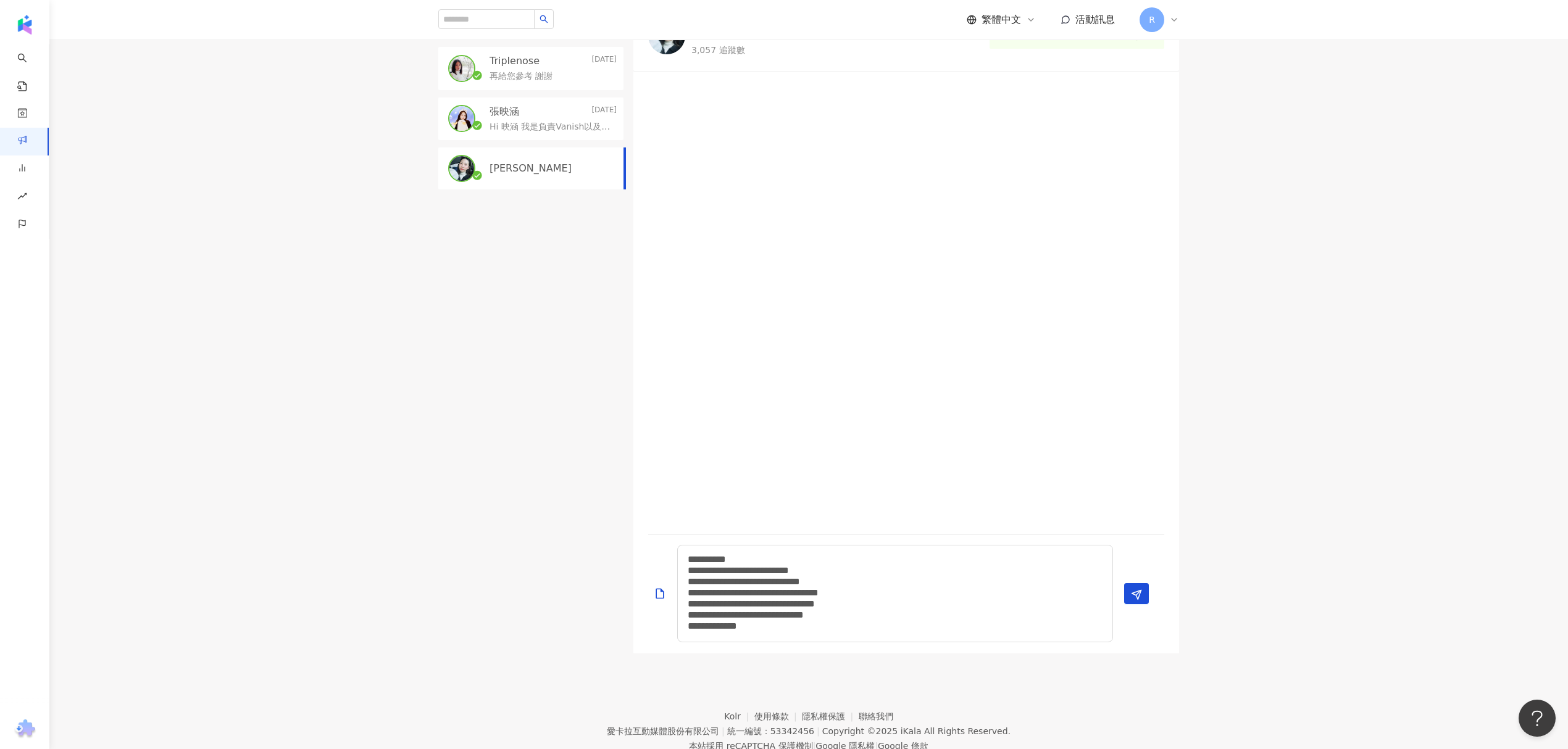
scroll to position [371, 0]
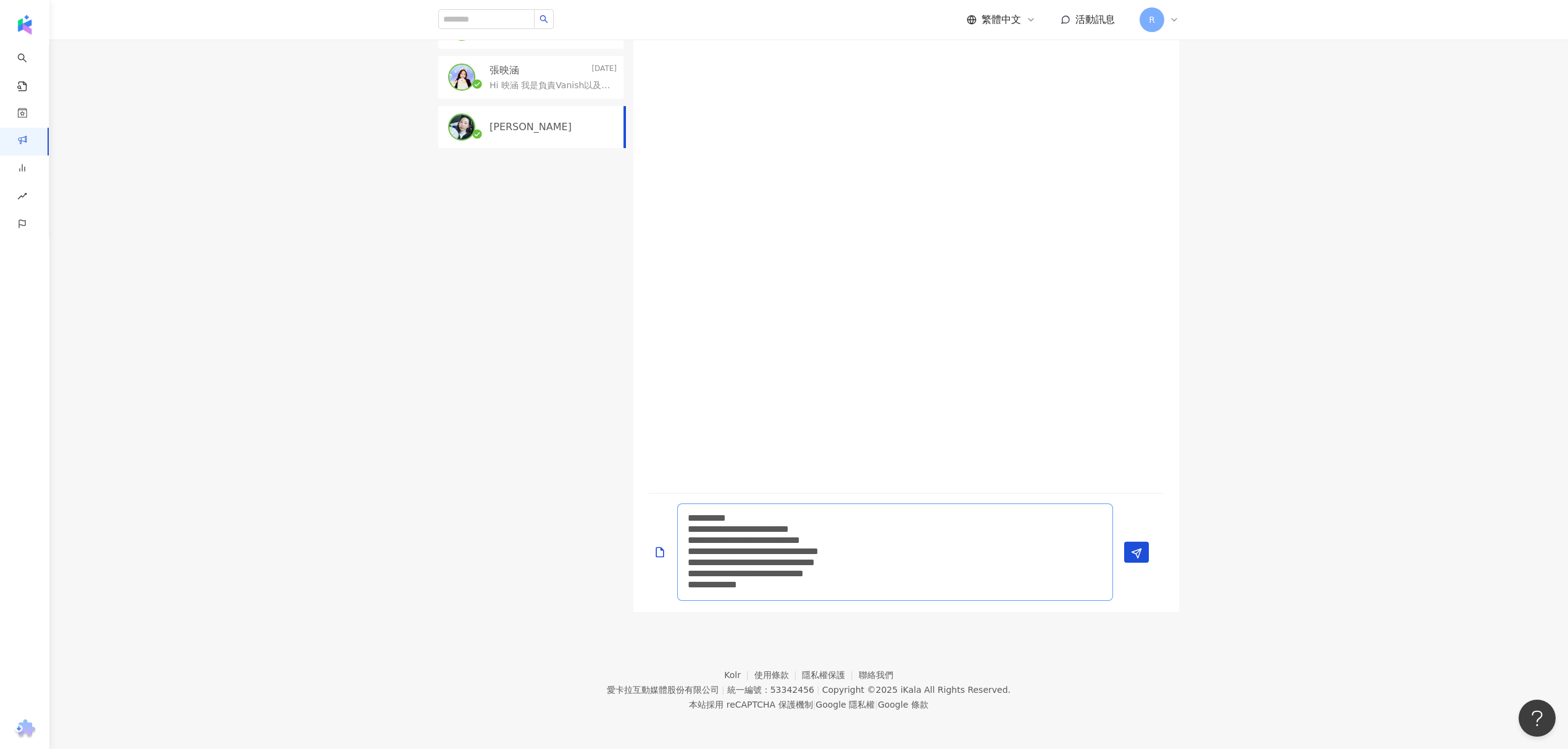
click at [850, 549] on textarea "**********" at bounding box center [895, 552] width 436 height 98
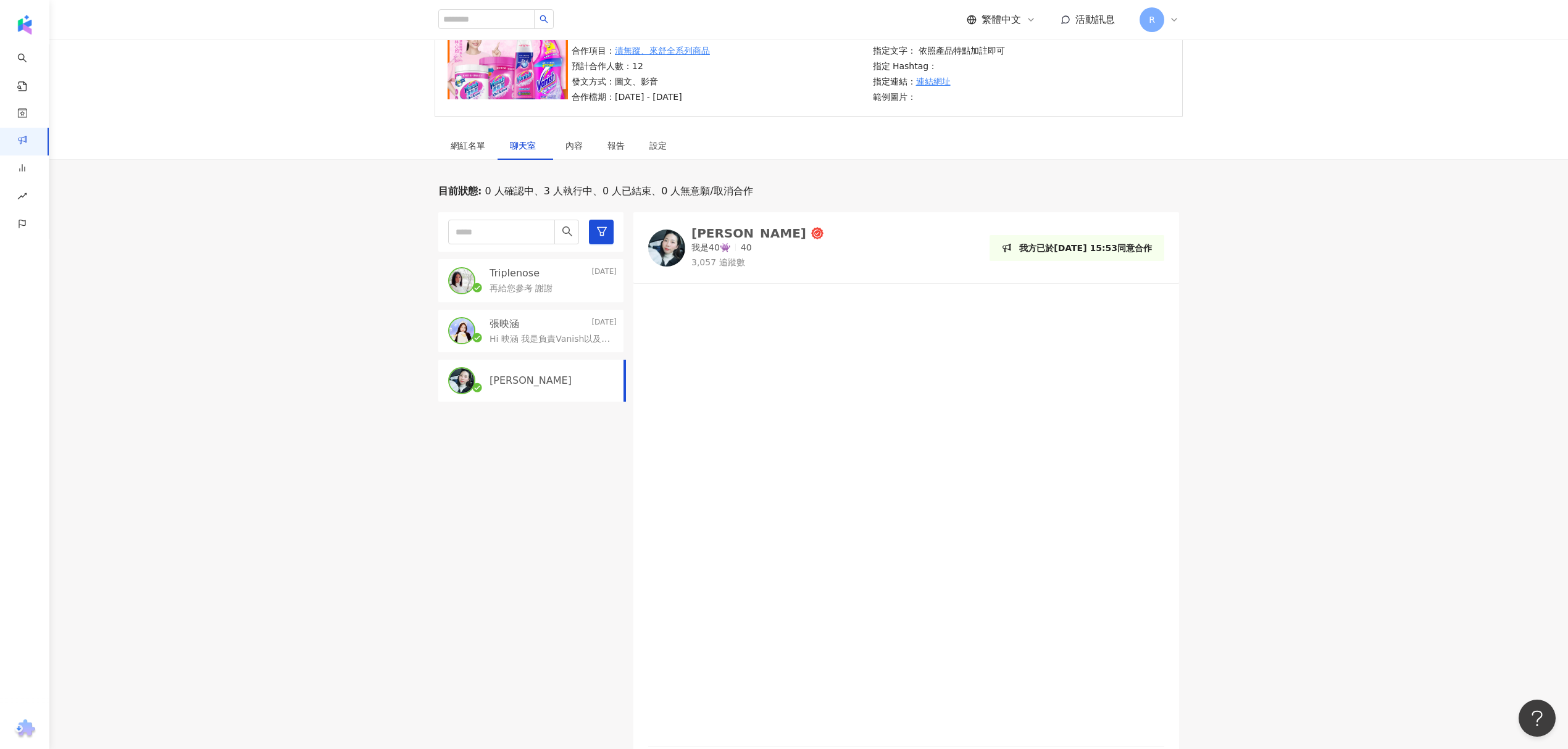
scroll to position [0, 0]
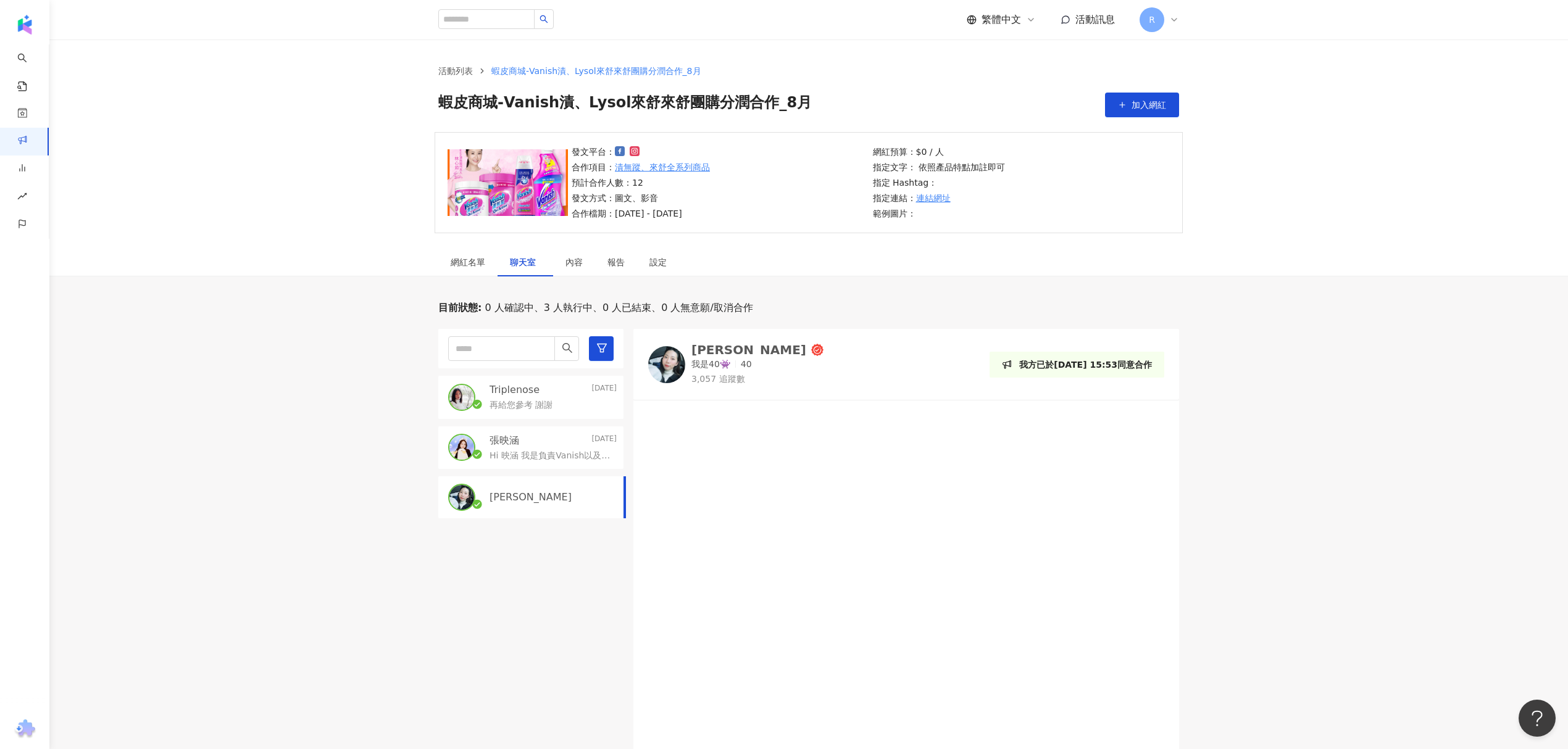
click at [523, 391] on p "Triplenose" at bounding box center [514, 390] width 50 height 14
click at [522, 487] on div "Jocelyn" at bounding box center [530, 497] width 185 height 42
drag, startPoint x: 532, startPoint y: 437, endPoint x: 532, endPoint y: 425, distance: 12.0
click at [531, 437] on div "張映涵 Yesterday" at bounding box center [553, 440] width 127 height 14
click at [534, 411] on p "再給您參考 謝謝" at bounding box center [521, 406] width 63 height 13
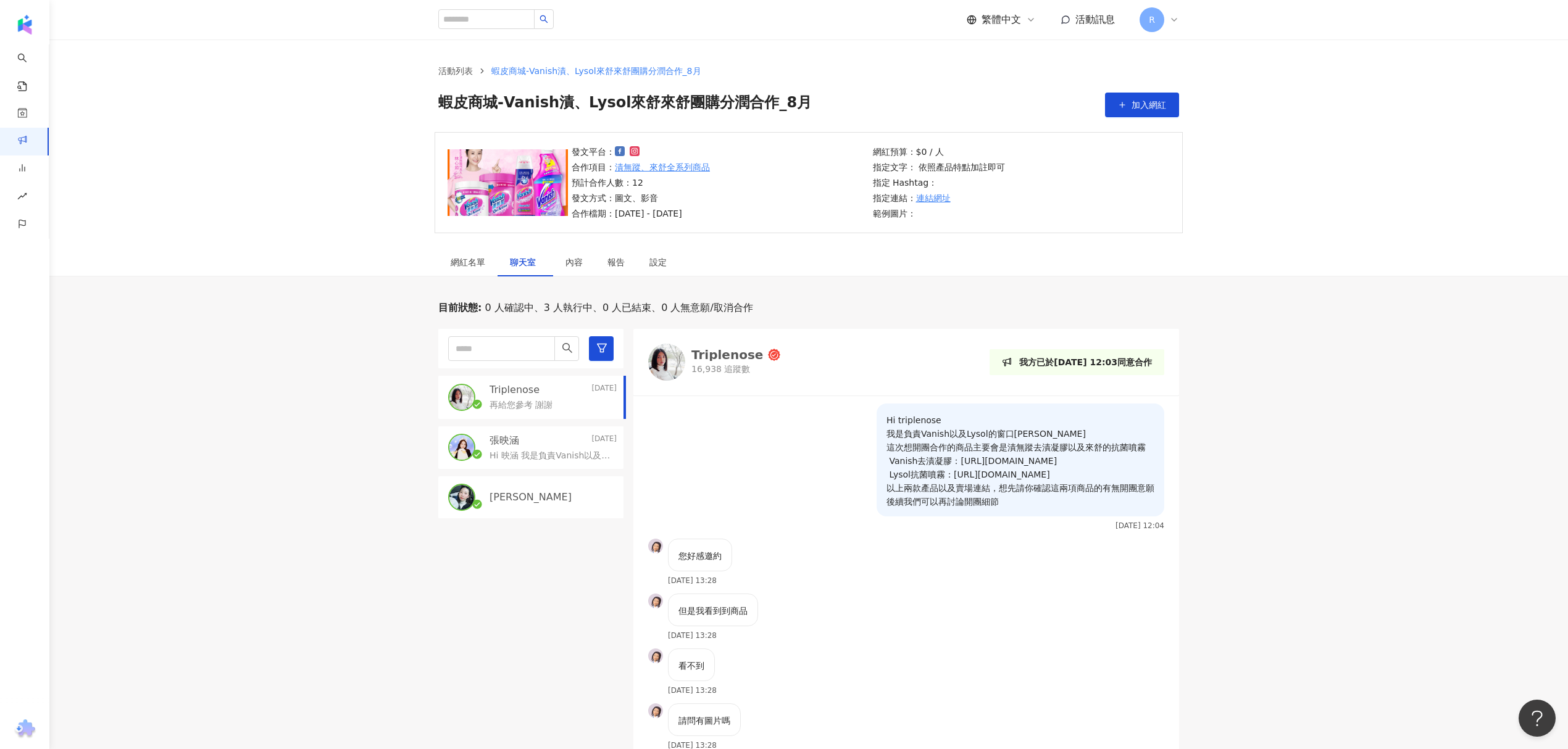
click at [520, 434] on div "張映涵 Yesterday" at bounding box center [553, 440] width 127 height 14
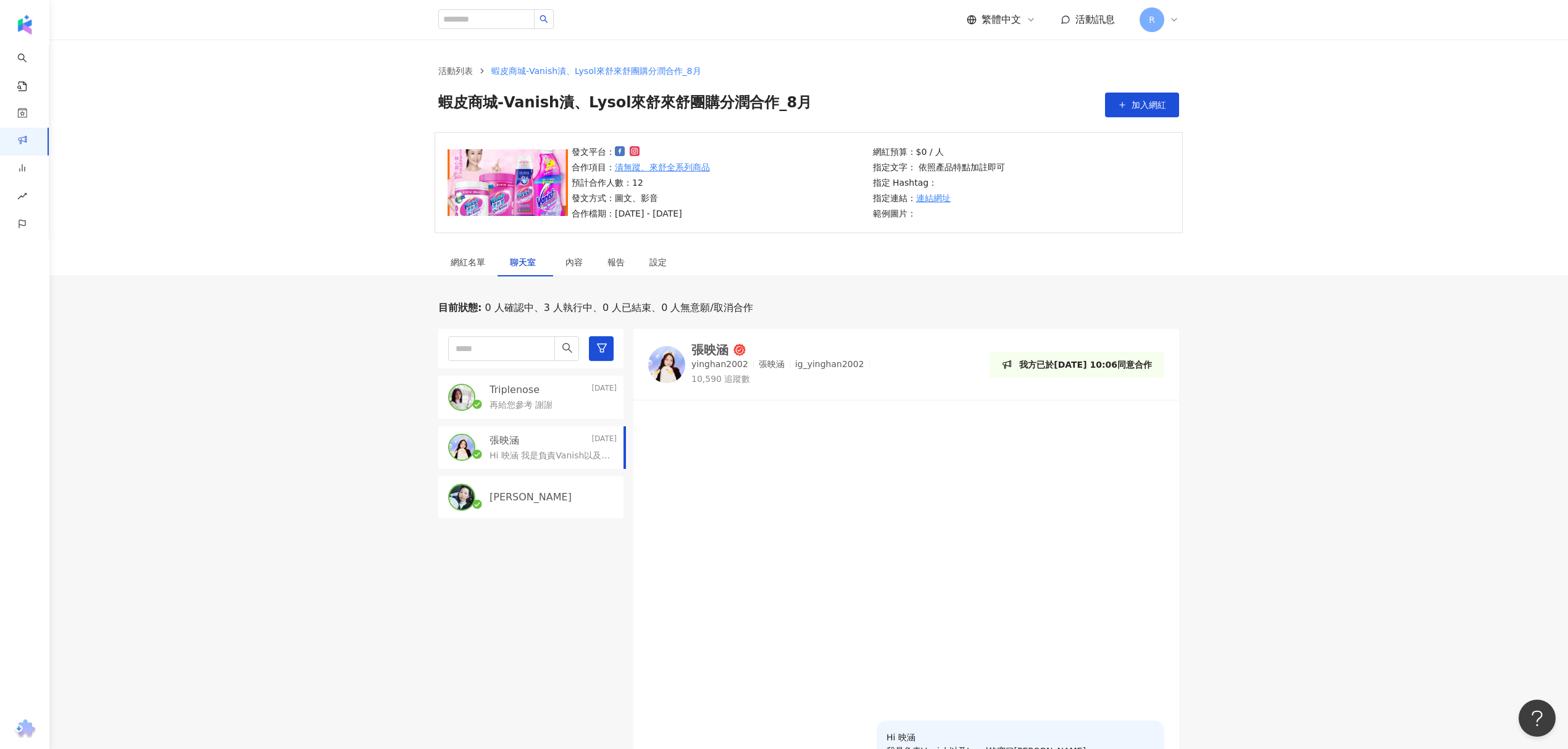
click at [520, 503] on p "Jocelyn" at bounding box center [530, 497] width 82 height 14
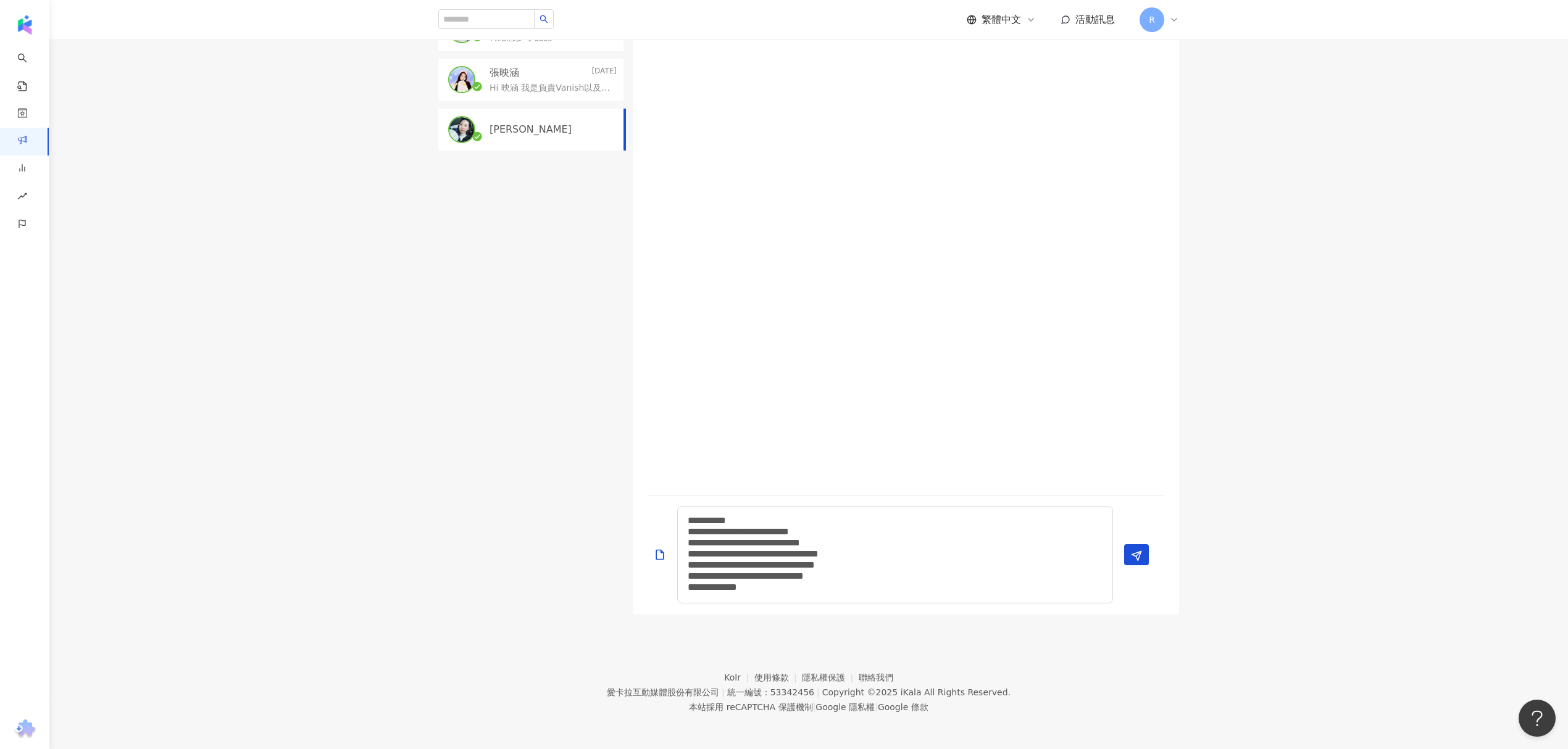
scroll to position [371, 0]
drag, startPoint x: 801, startPoint y: 575, endPoint x: 801, endPoint y: 523, distance: 52.0
click at [801, 523] on textarea "**********" at bounding box center [895, 552] width 436 height 98
click at [813, 557] on textarea "**********" at bounding box center [895, 552] width 436 height 98
click at [1141, 553] on icon "Send" at bounding box center [1136, 553] width 11 height 11
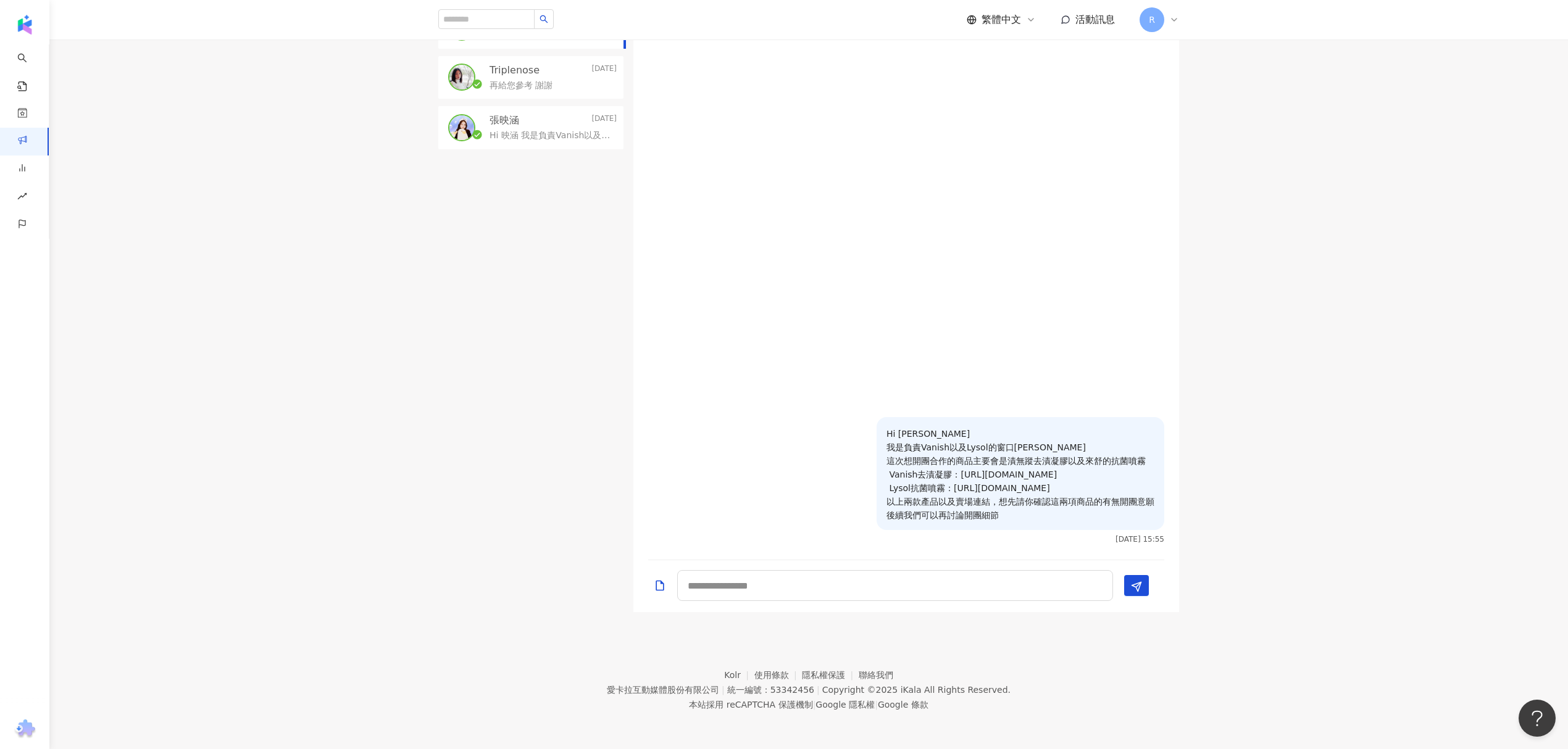
drag, startPoint x: 1019, startPoint y: 485, endPoint x: 903, endPoint y: 421, distance: 132.5
click at [903, 421] on div "Hi Jocelyn 我是負責Vanish以及Lysol的窗口Charlie 這次想開團合作的商品主要會是漬無蹤去漬凝膠以及來舒的抗菌噴霧 Vanish去漬凝…" at bounding box center [1020, 474] width 288 height 113
drag, startPoint x: 924, startPoint y: 462, endPoint x: 1005, endPoint y: 491, distance: 86.0
click at [995, 489] on p "Hi Jocelyn 我是負責Vanish以及Lysol的窗口Charlie 這次想開團合作的商品主要會是漬無蹤去漬凝膠以及來舒的抗菌噴霧 Vanish去漬凝…" at bounding box center [1020, 475] width 268 height 95
click at [1077, 487] on p "Hi Jocelyn 我是負責Vanish以及Lysol的窗口Charlie 這次想開團合作的商品主要會是漬無蹤去漬凝膠以及來舒的抗菌噴霧 Vanish去漬凝…" at bounding box center [1020, 475] width 268 height 95
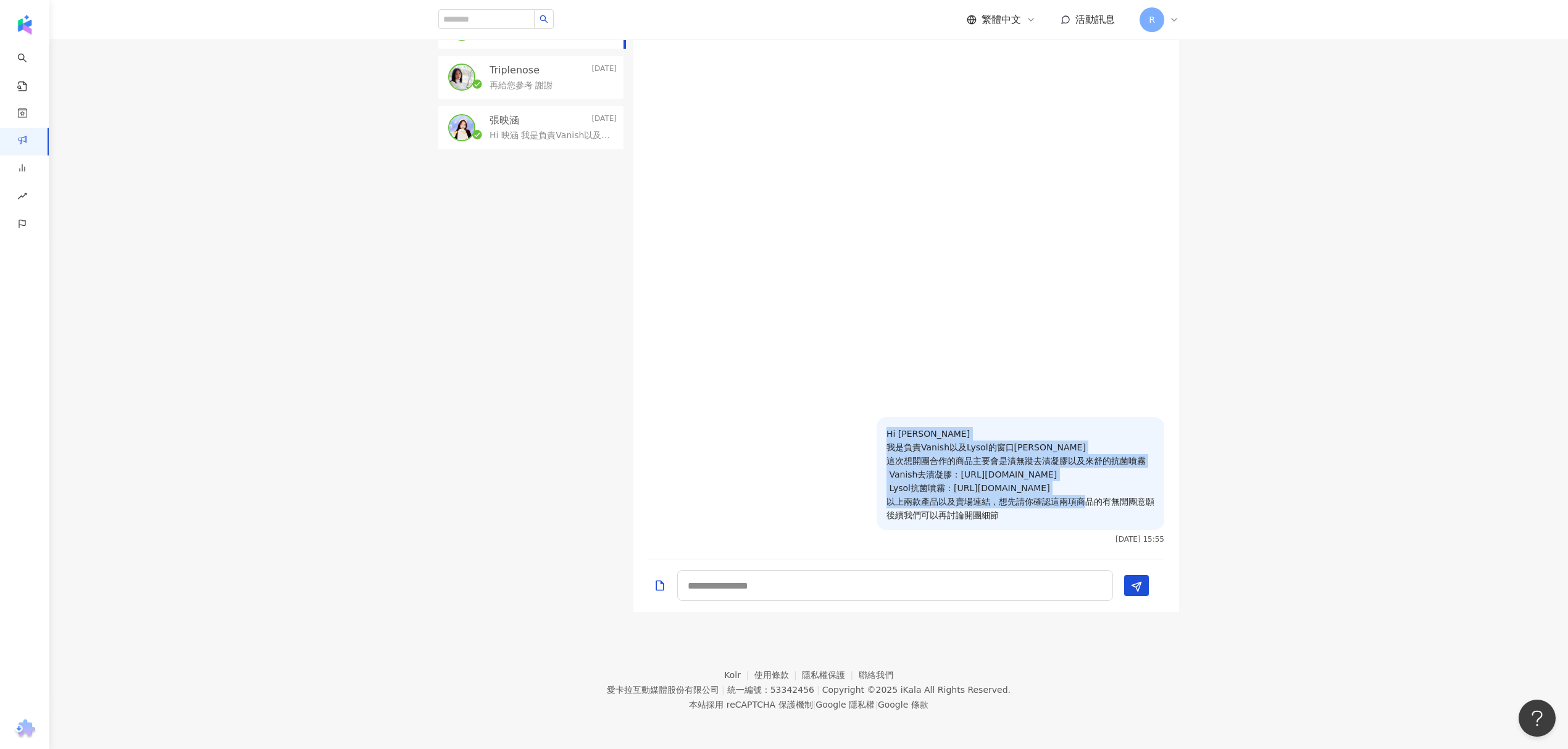
drag, startPoint x: 1102, startPoint y: 502, endPoint x: 1080, endPoint y: 400, distance: 104.3
click at [1080, 401] on div "Hi Jocelyn 我是負責Vanish以及Lysol的窗口Charlie 這次想開團合作的商品主要會是漬無蹤去漬凝膠以及來舒的抗菌噴霧 Vanish去漬凝…" at bounding box center [906, 294] width 545 height 514
click at [973, 357] on div at bounding box center [906, 227] width 545 height 379
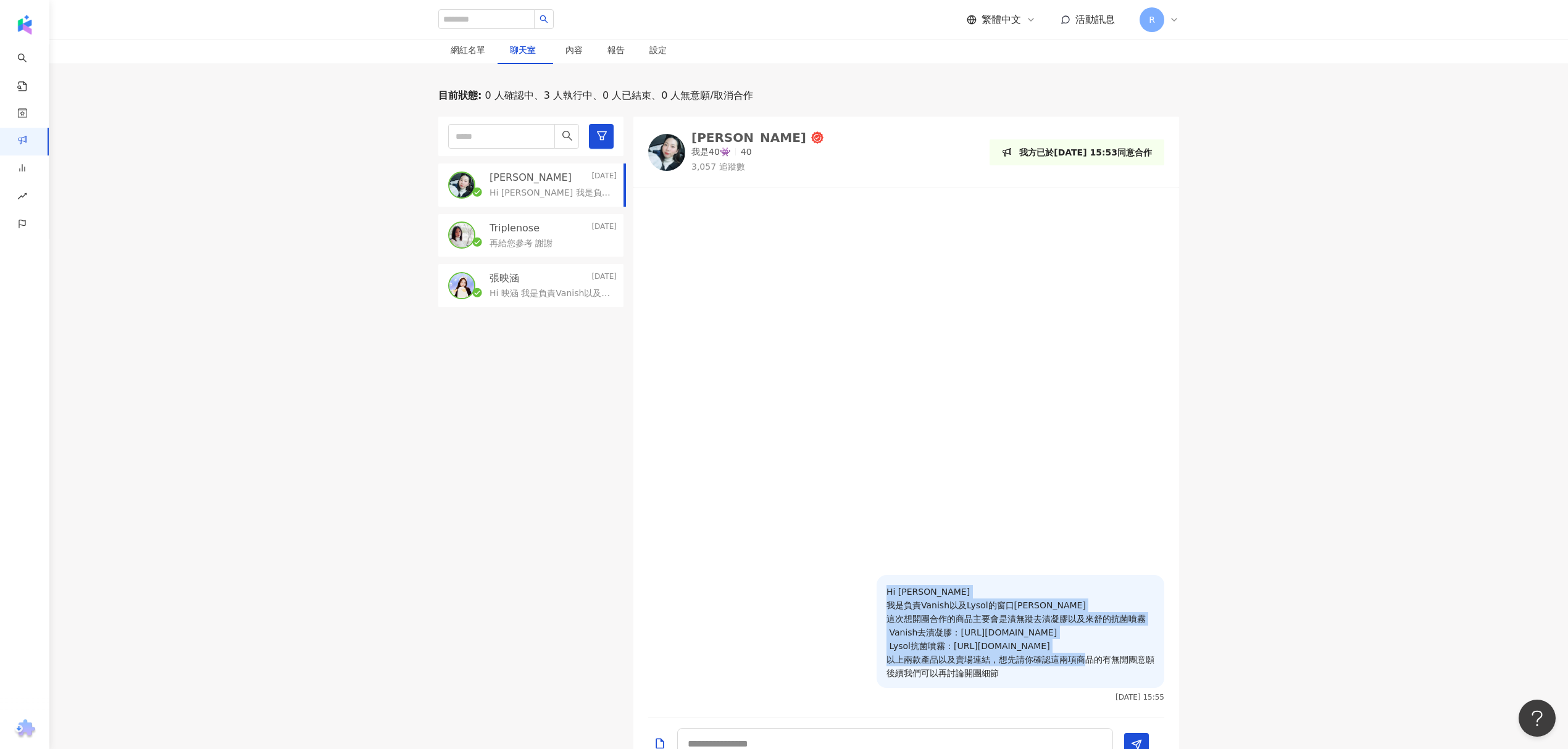
scroll to position [42, 0]
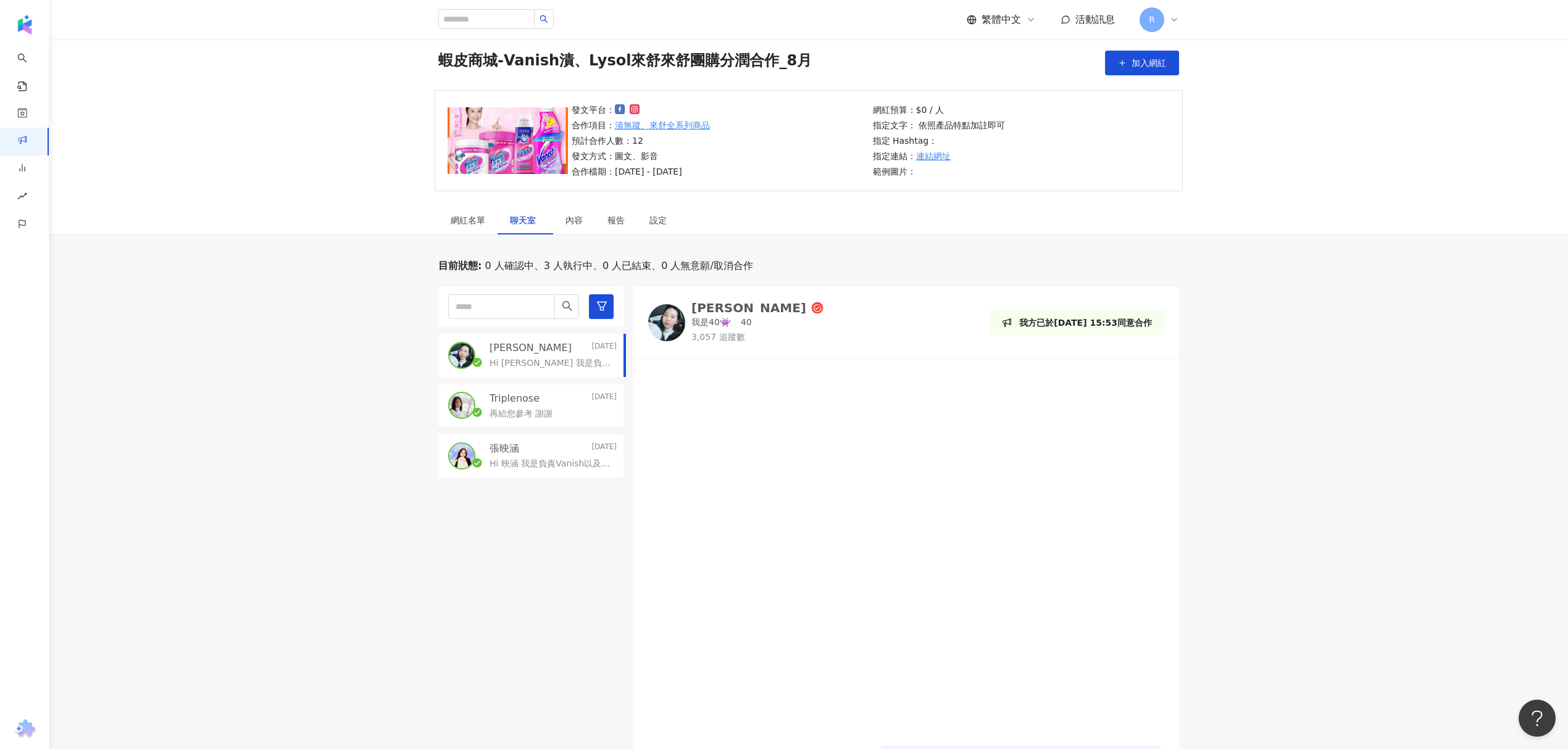
click at [936, 368] on div at bounding box center [906, 555] width 545 height 379
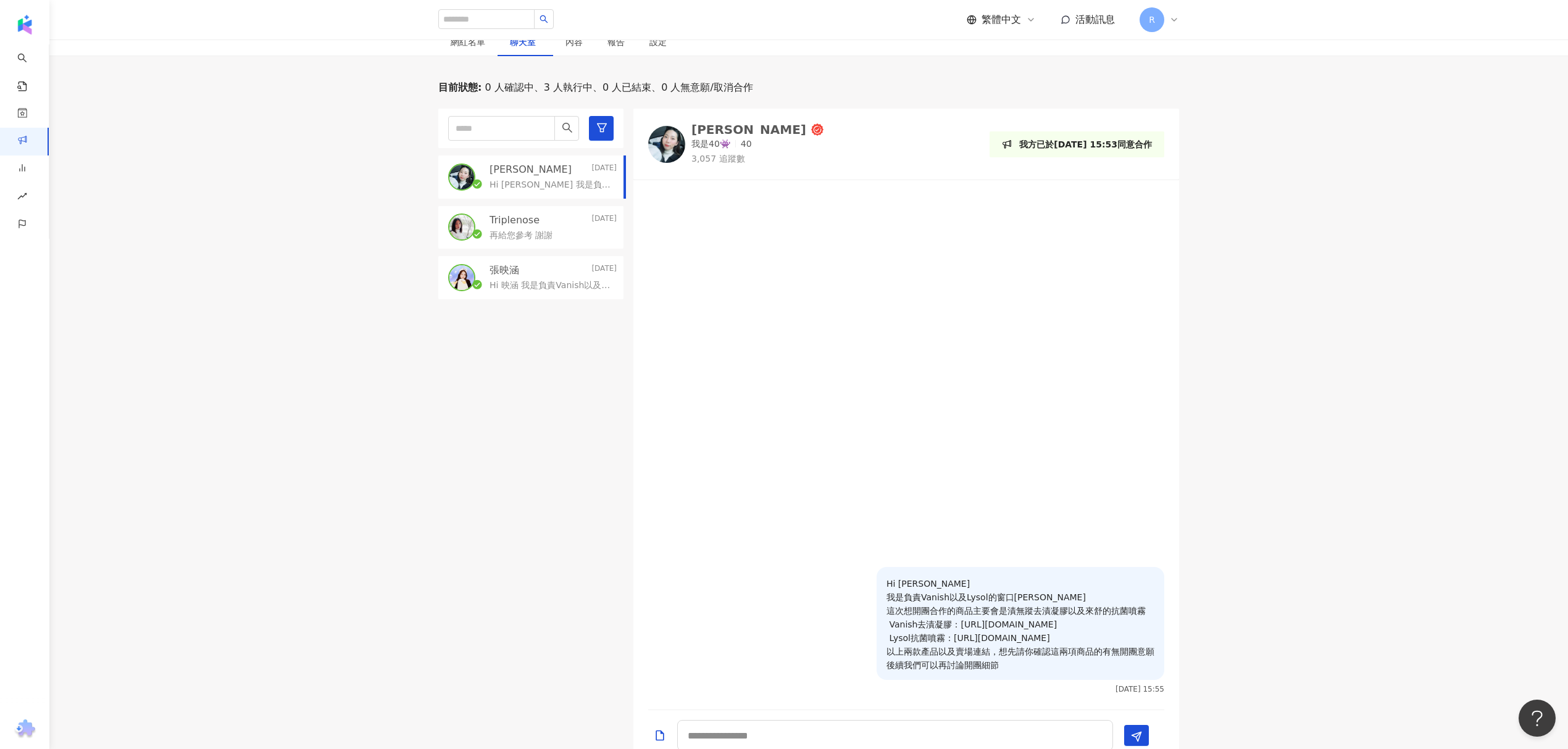
scroll to position [0, 0]
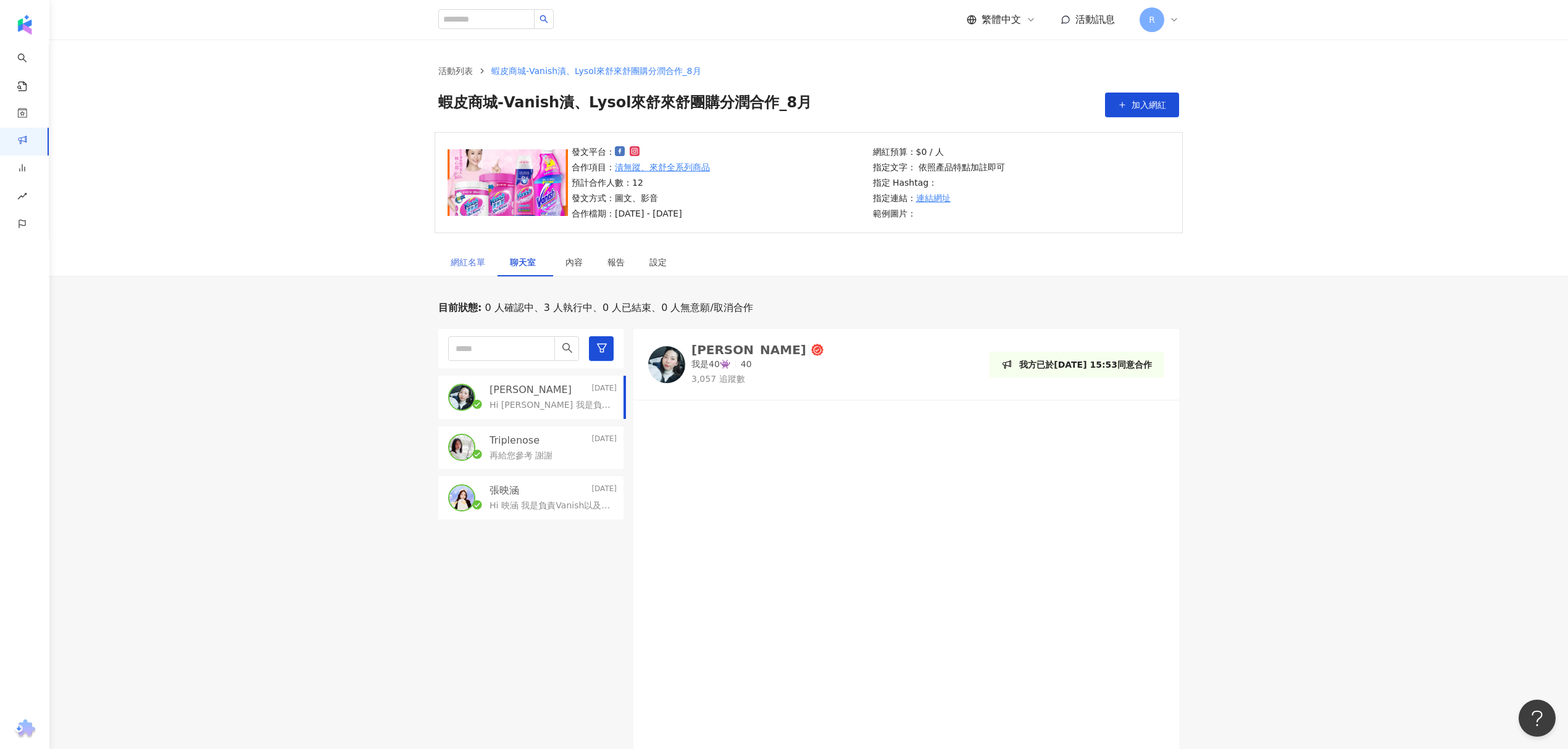
click at [485, 262] on div "網紅名單" at bounding box center [468, 262] width 60 height 29
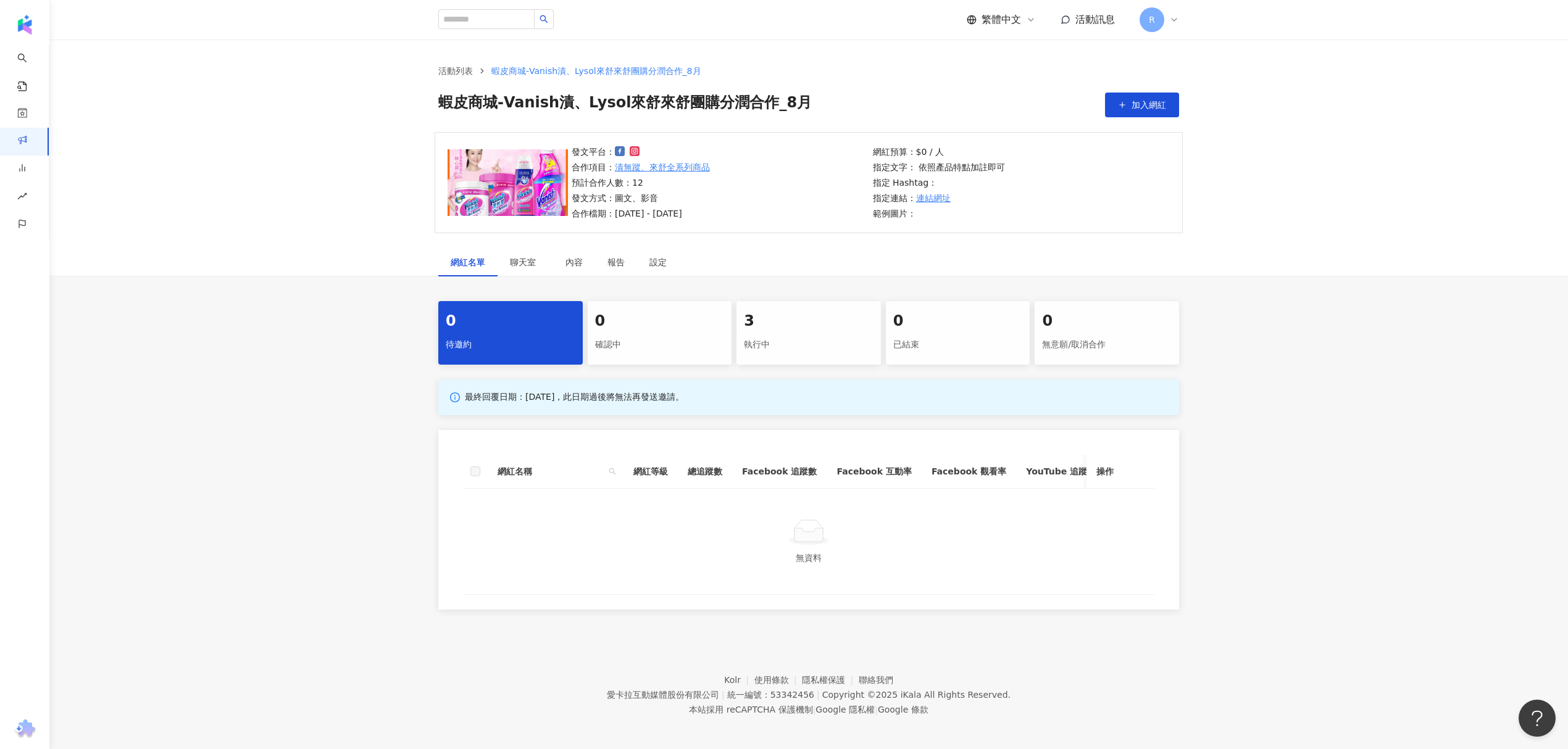
drag, startPoint x: 1391, startPoint y: 288, endPoint x: 1388, endPoint y: 274, distance: 14.3
click at [1391, 284] on div "網紅名單 聊天室 內容 報告 設定 0 待邀約 0 確認中 3 執行中 0 已結束 0 無意願/取消合作 最終回覆日期：2025/9/30，此日期過後將無法再…" at bounding box center [808, 433] width 1518 height 369
click at [810, 357] on div "3 執行中" at bounding box center [809, 333] width 145 height 64
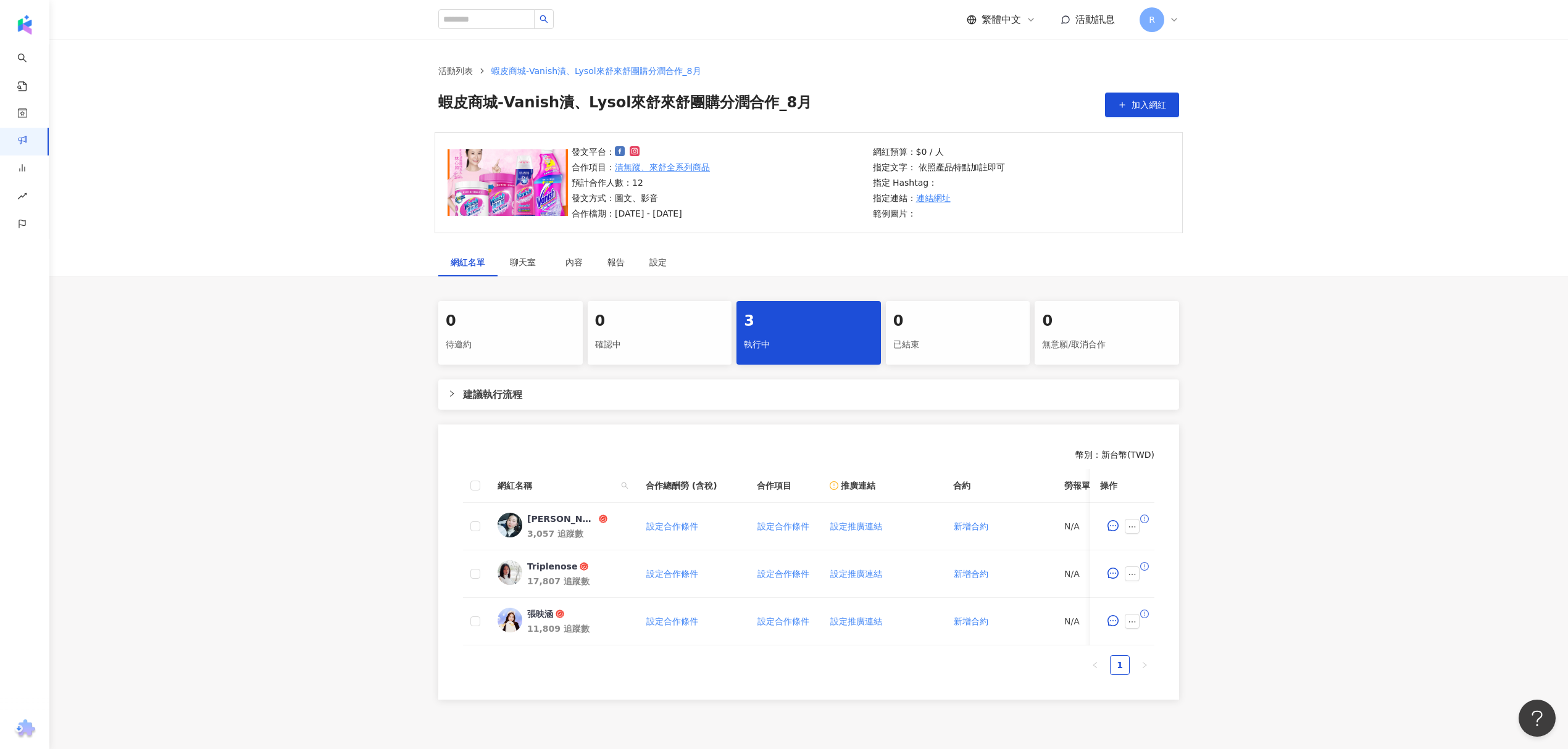
click at [617, 72] on span "蝦皮商城-Vanish漬、Lysol來舒來舒團購分潤合作_8月" at bounding box center [596, 71] width 210 height 10
click at [558, 81] on div "活動列表 蝦皮商城-Vanish漬、Lysol來舒來舒團購分潤合作_8月 蝦皮商城-Vanish漬、Lysol來舒來舒團購分潤合作_8月 加入網紅" at bounding box center [809, 91] width 790 height 53
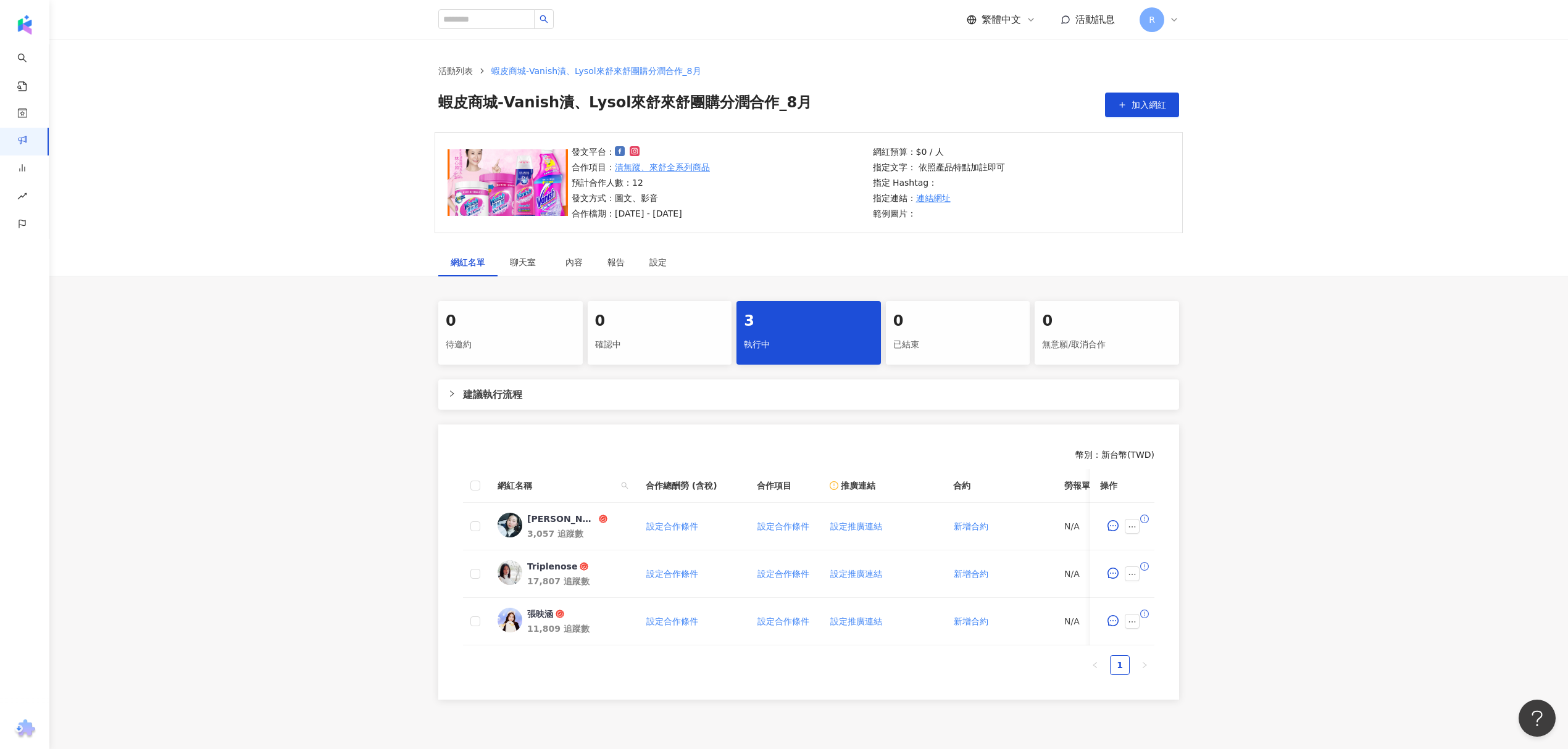
click at [503, 72] on span "蝦皮商城-Vanish漬、Lysol來舒來舒團購分潤合作_8月" at bounding box center [596, 71] width 210 height 10
click at [925, 335] on div "已結束" at bounding box center [957, 345] width 130 height 21
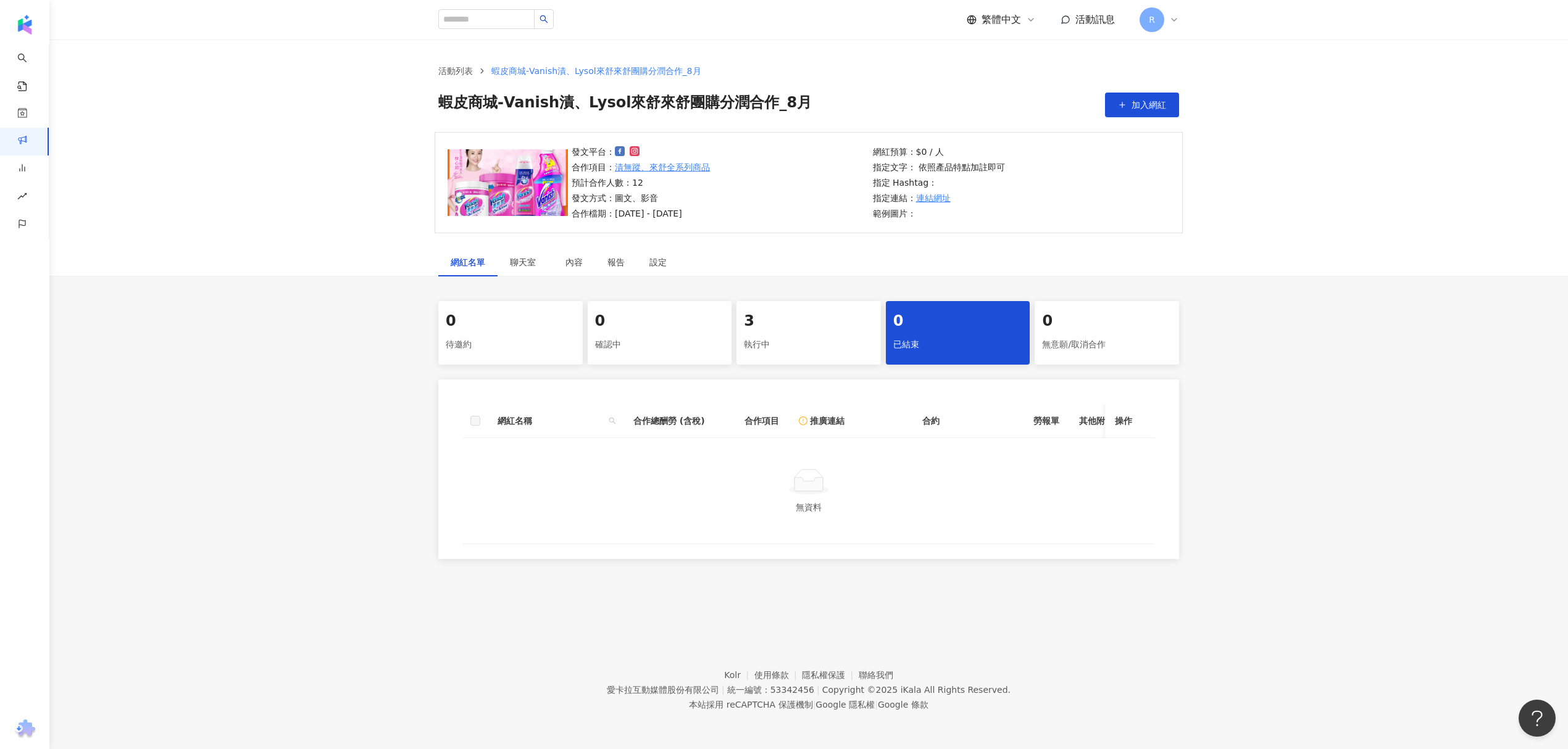
click at [831, 329] on div "3" at bounding box center [808, 321] width 130 height 21
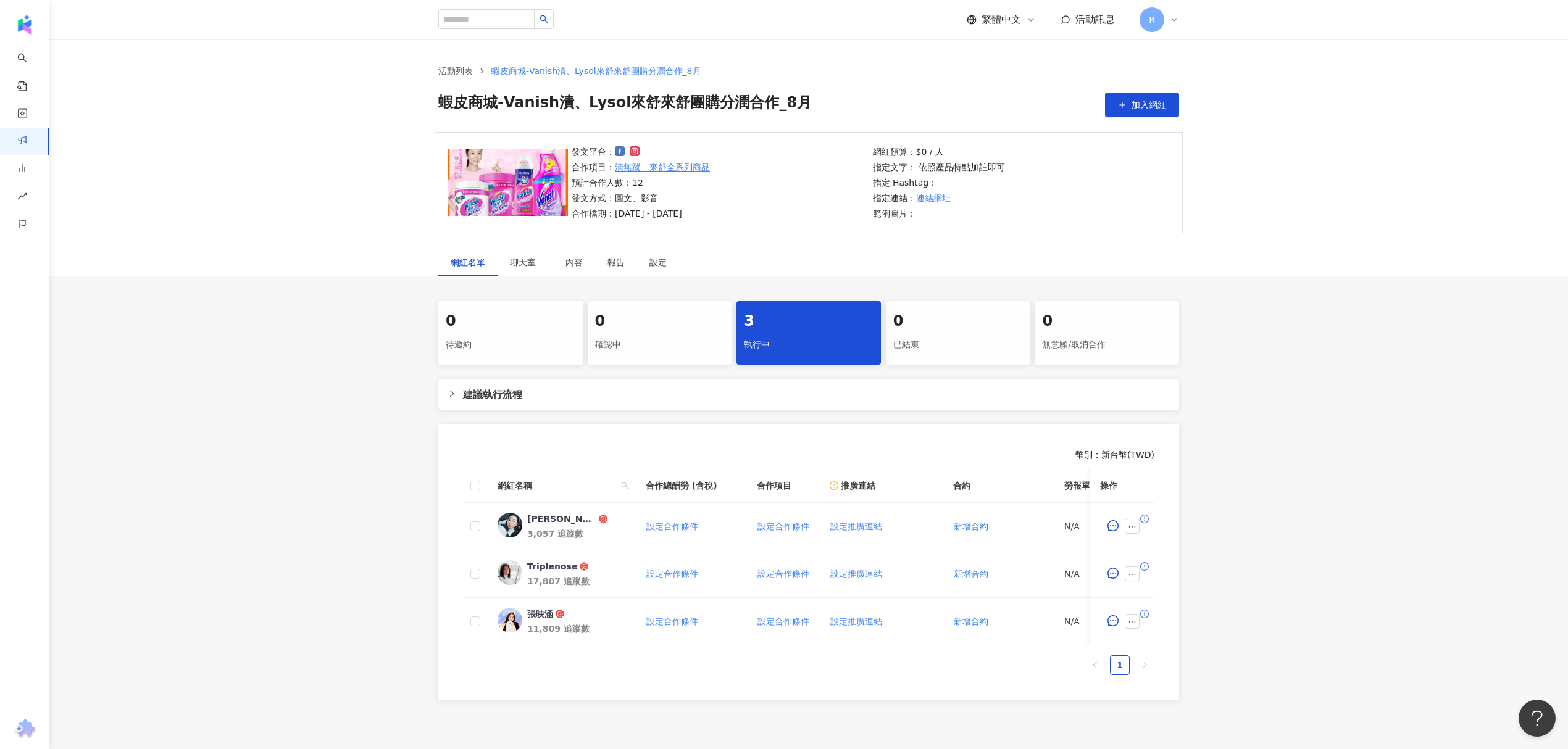
click at [645, 336] on div "確認中" at bounding box center [659, 345] width 130 height 21
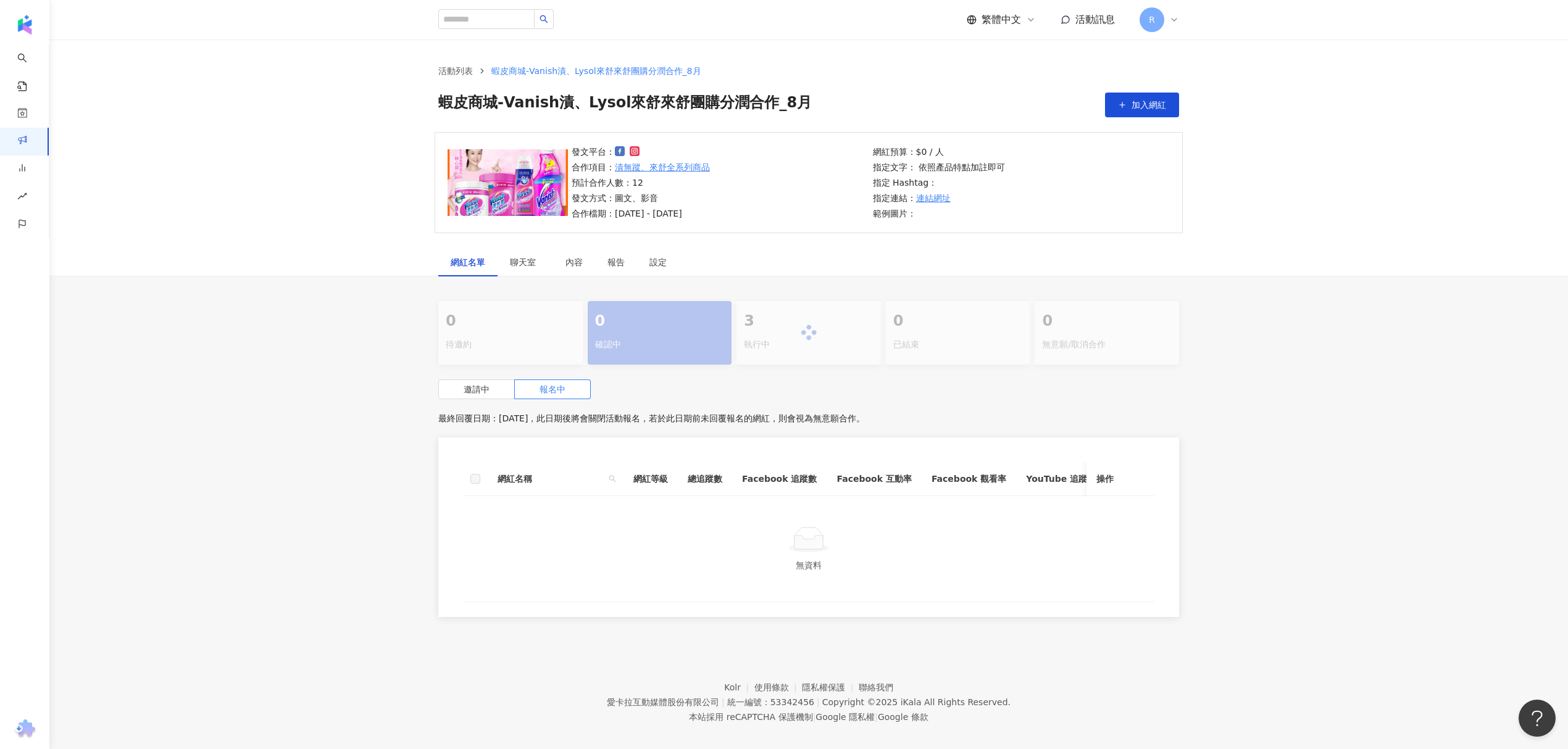
click at [786, 343] on div at bounding box center [808, 333] width 740 height 64
drag, startPoint x: 756, startPoint y: 360, endPoint x: 749, endPoint y: 362, distance: 7.3
click at [756, 359] on div "3 執行中" at bounding box center [809, 333] width 145 height 64
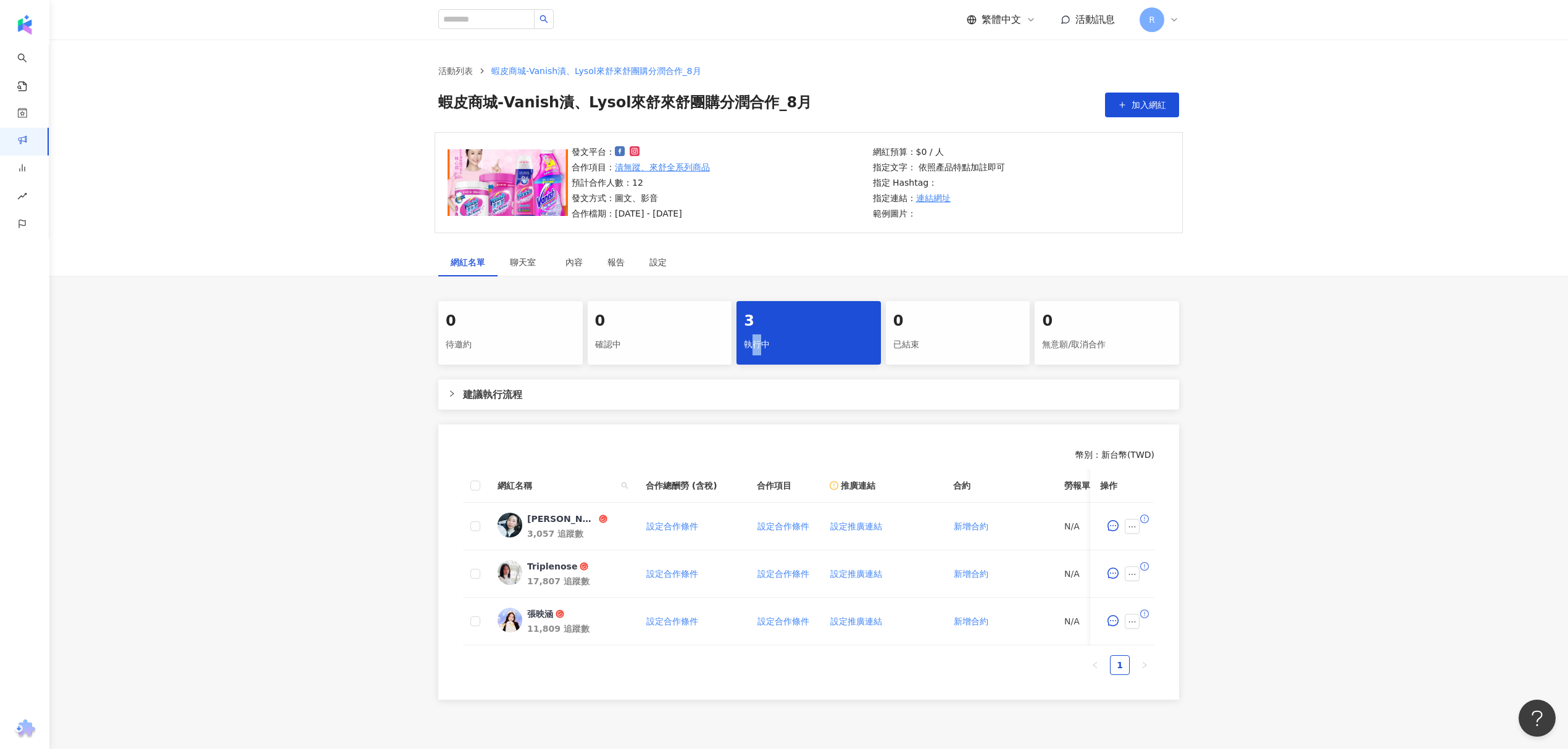
click at [744, 371] on div "0 待邀約 0 確認中 3 執行中 0 已結束 0 無意願/取消合作 建議執行流程 幣別 ： 新台幣 ( TWD ) 網紅名稱 合作總酬勞 (含稅) 合作項目…" at bounding box center [809, 500] width 790 height 398
click at [1090, 25] on span "活動訊息" at bounding box center [1095, 19] width 40 height 12
click at [314, 396] on div "0 待邀約 0 確認中 3 執行中 0 已結束 0 無意願/取消合作 建議執行流程 幣別 ： 新台幣 ( TWD ) 網紅名稱 合作總酬勞 (含稅) 合作項目…" at bounding box center [808, 500] width 1518 height 398
click at [40, 25] on img "button" at bounding box center [42, 28] width 66 height 25
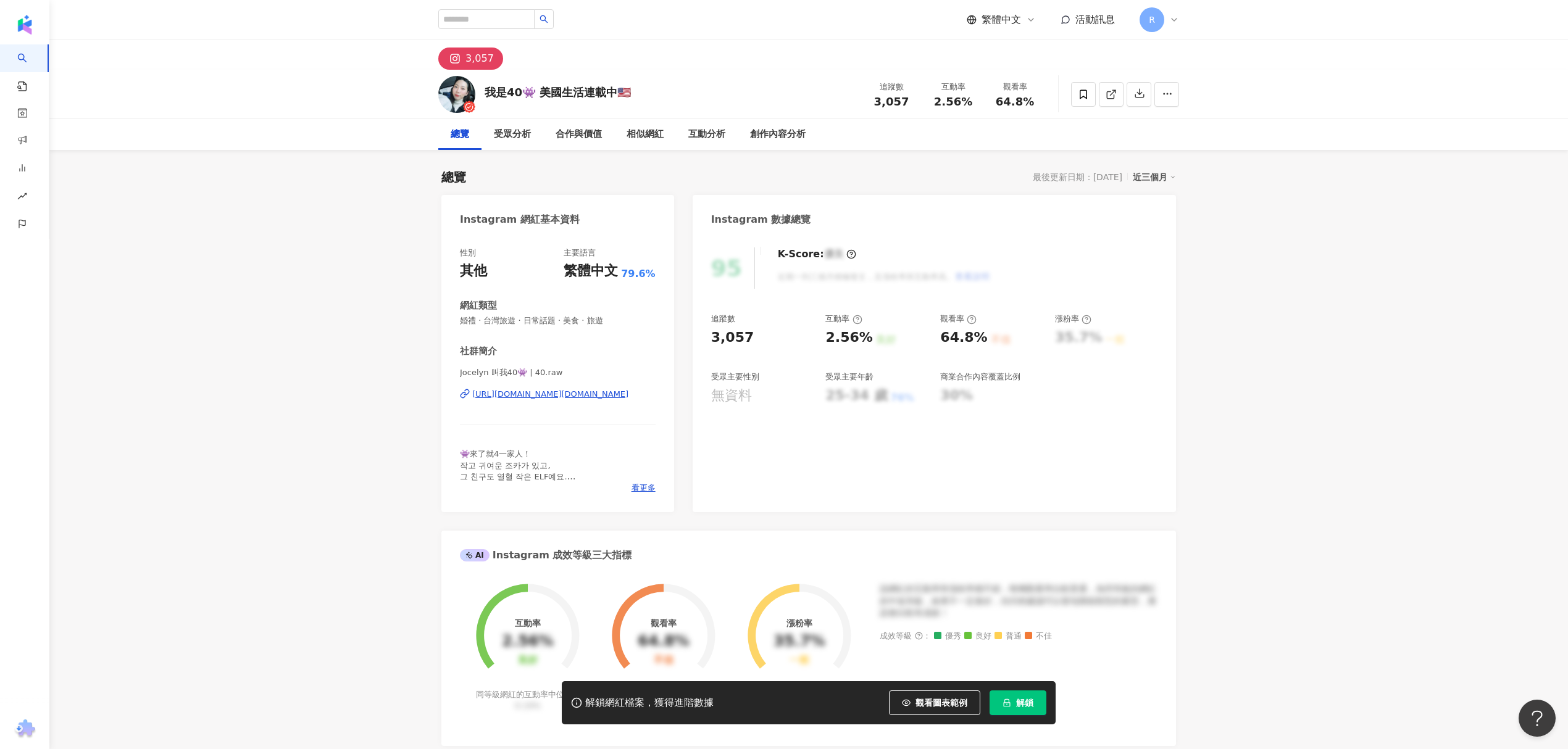
click at [526, 389] on div "[URL][DOMAIN_NAME][DOMAIN_NAME]" at bounding box center [550, 394] width 156 height 11
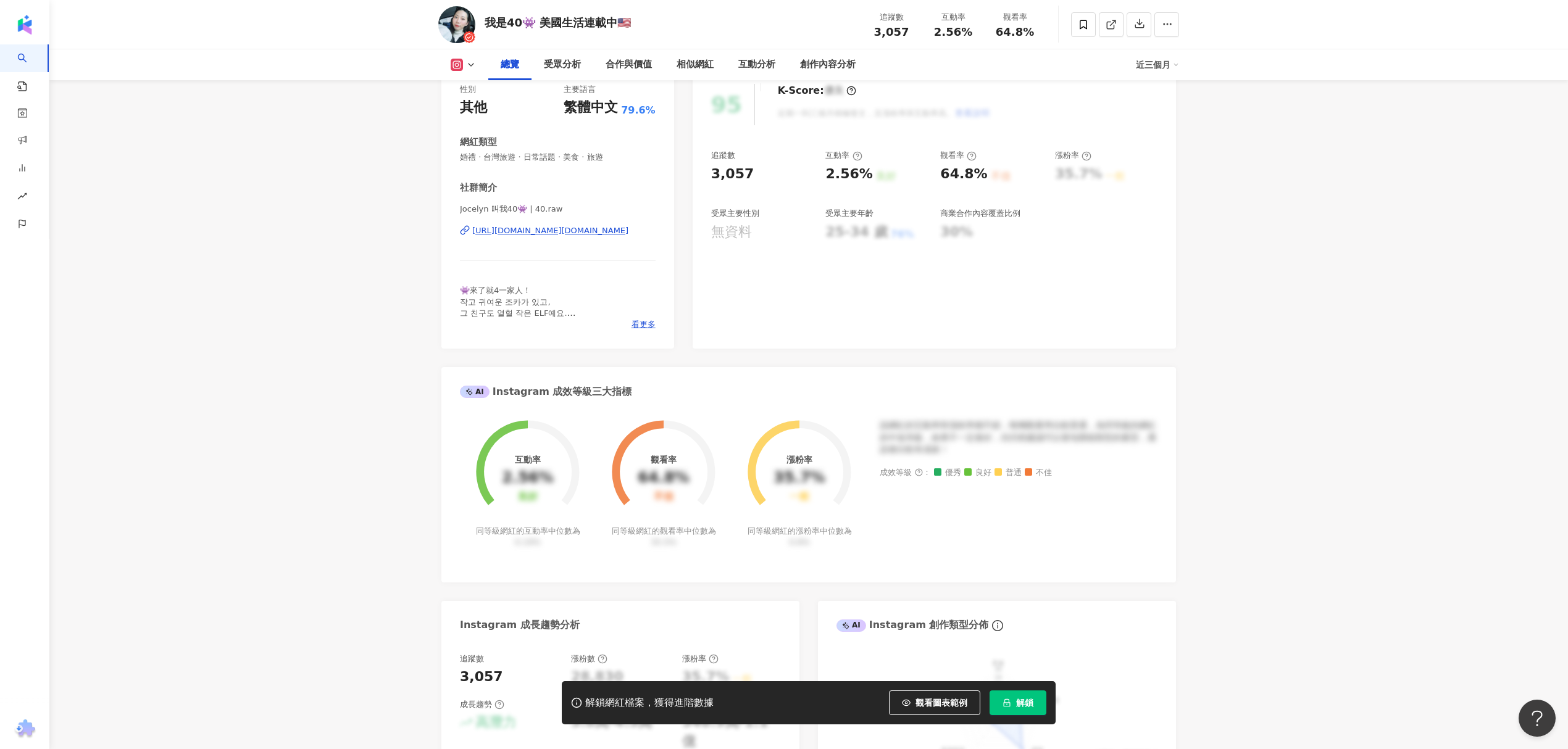
scroll to position [164, 0]
click at [1023, 691] on button "解鎖" at bounding box center [1017, 703] width 56 height 25
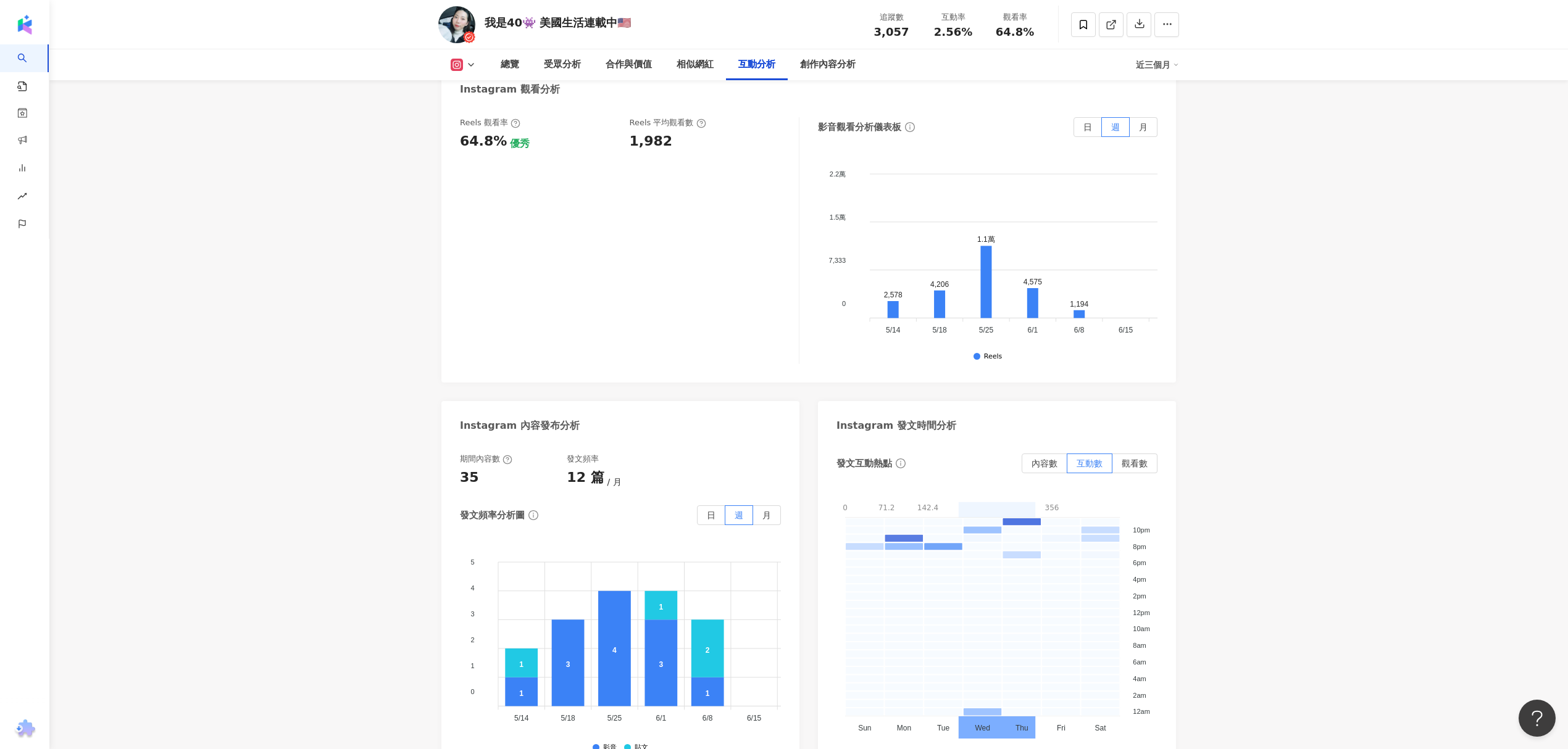
scroll to position [2865, 0]
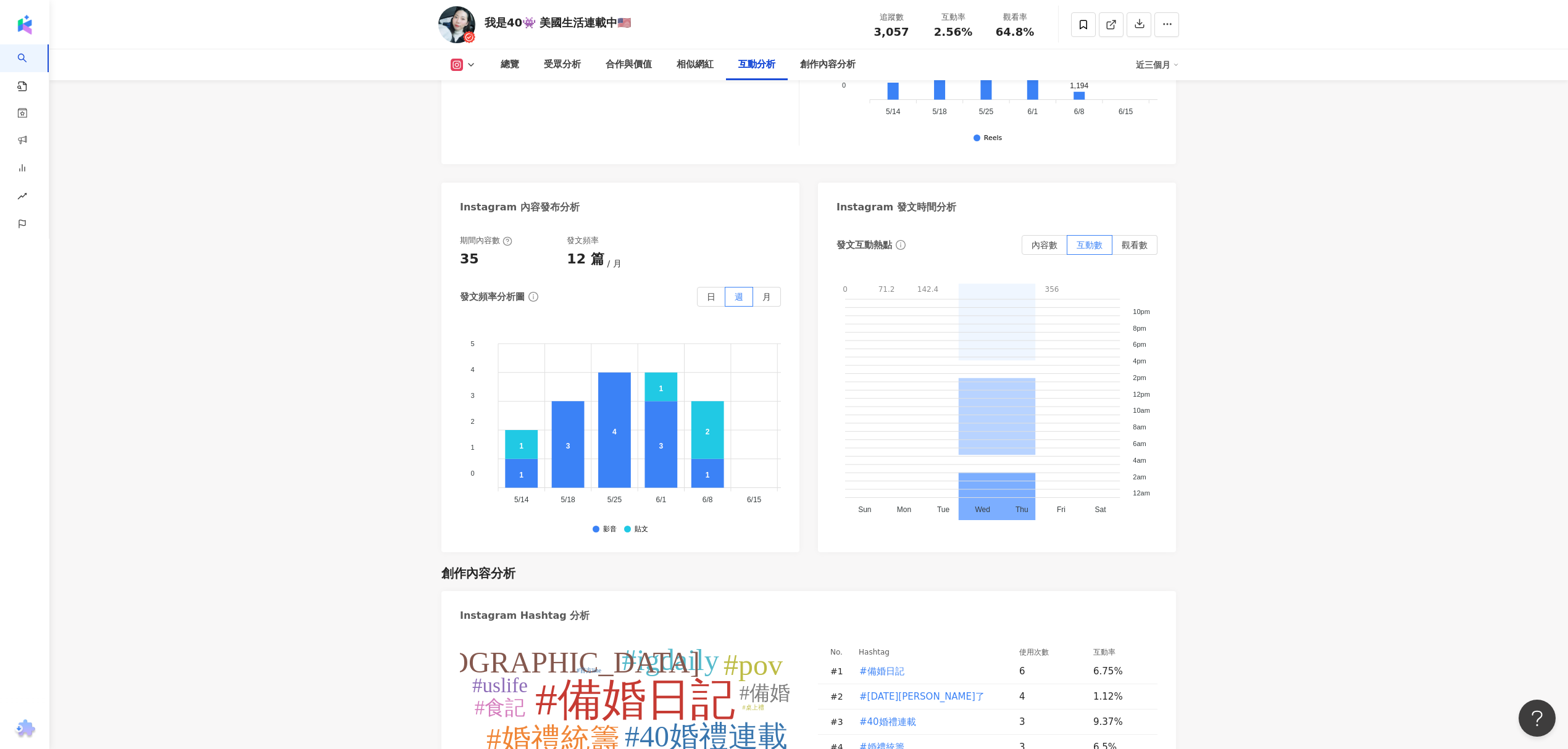
scroll to position [2851, 0]
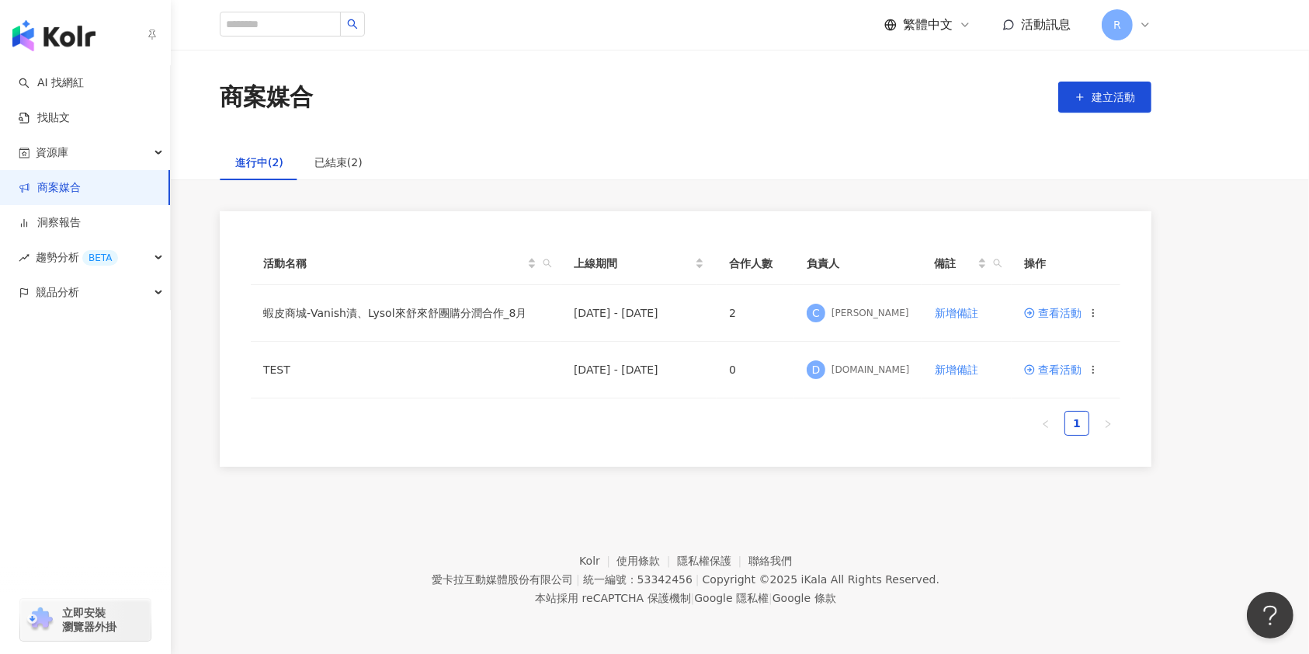
click at [43, 28] on img "button" at bounding box center [53, 35] width 83 height 31
